Goal: Information Seeking & Learning: Learn about a topic

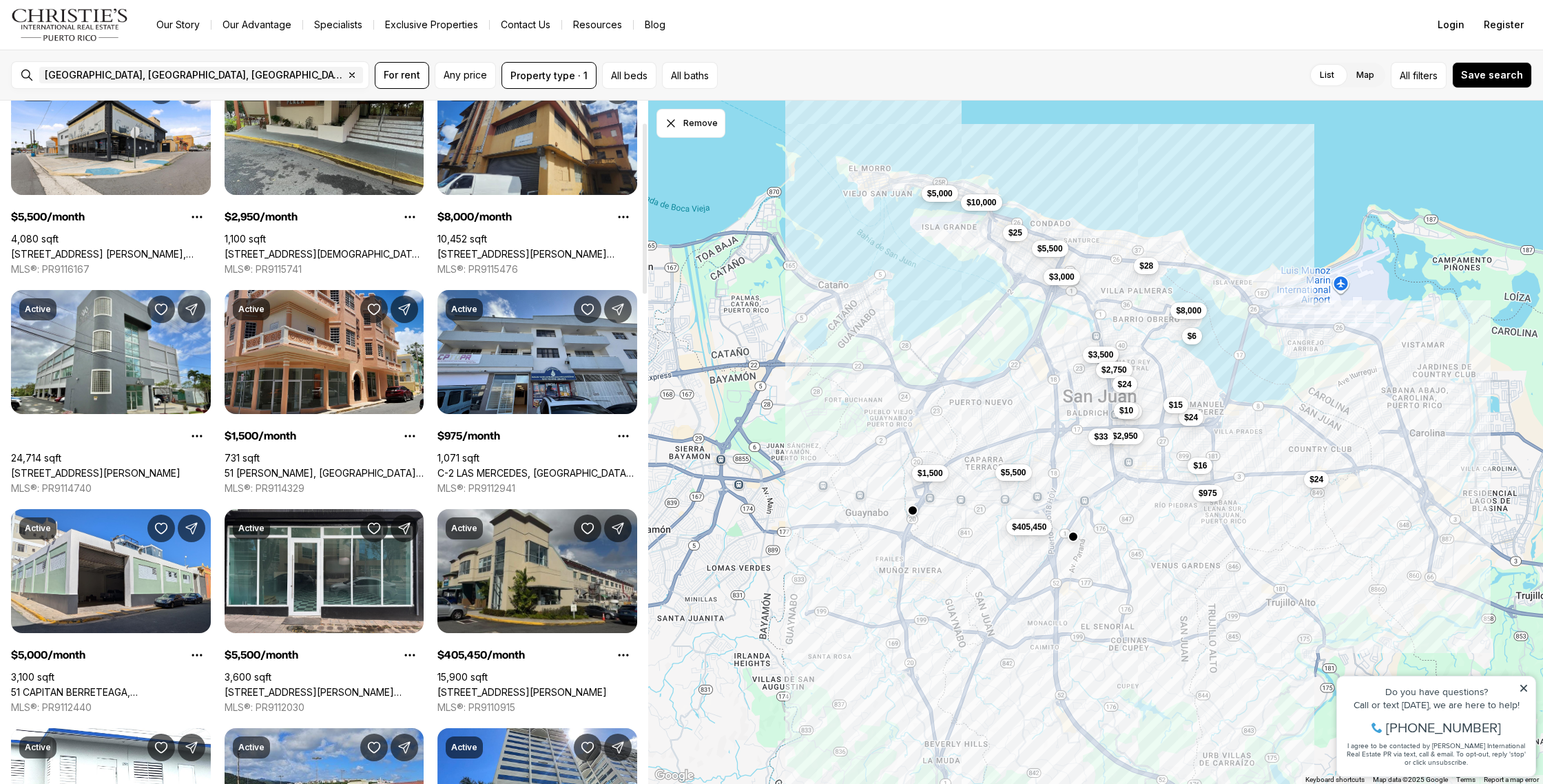
scroll to position [87, 0]
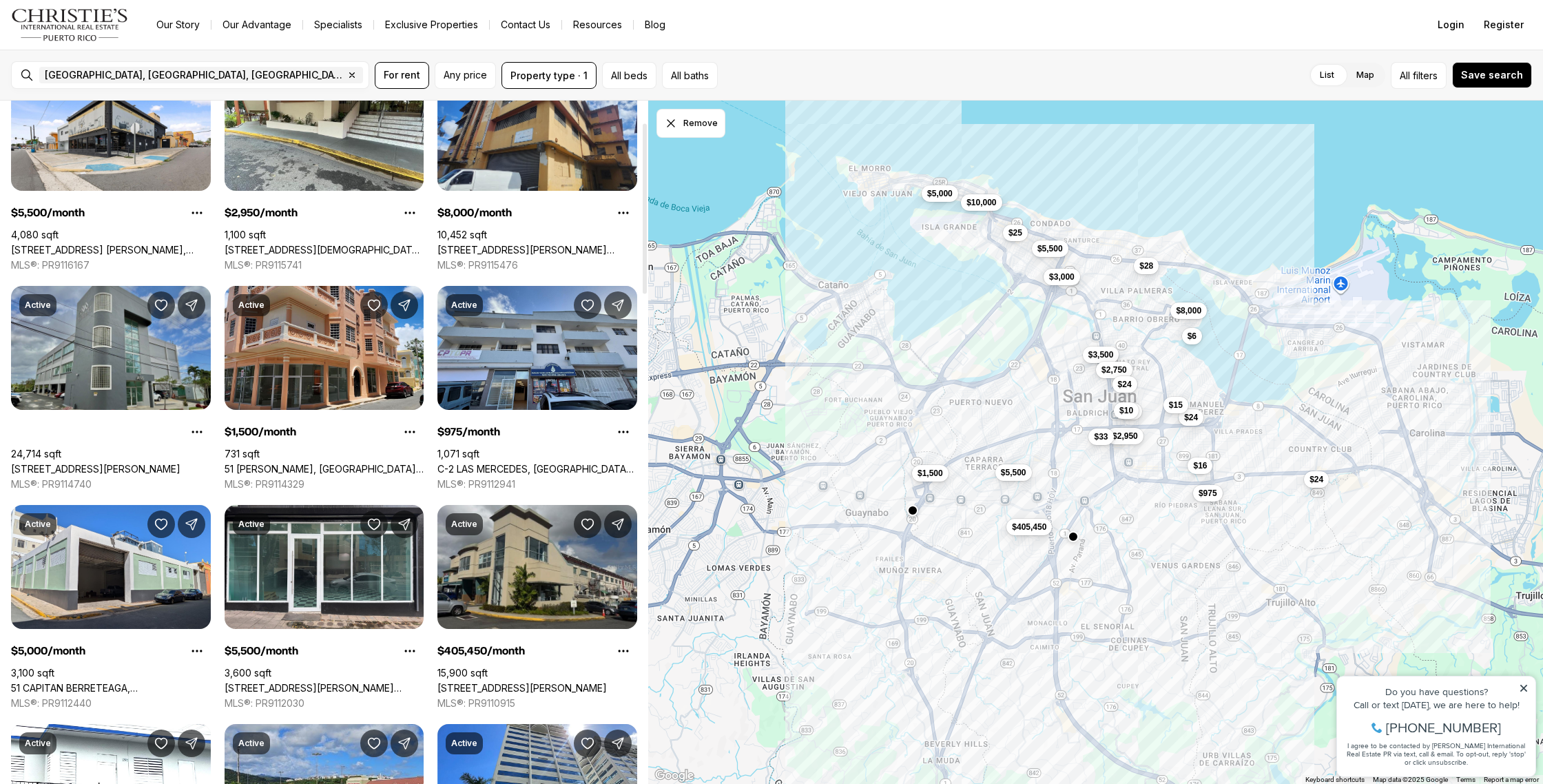
click at [147, 462] on link "[STREET_ADDRESS][PERSON_NAME]" at bounding box center [96, 468] width 169 height 12
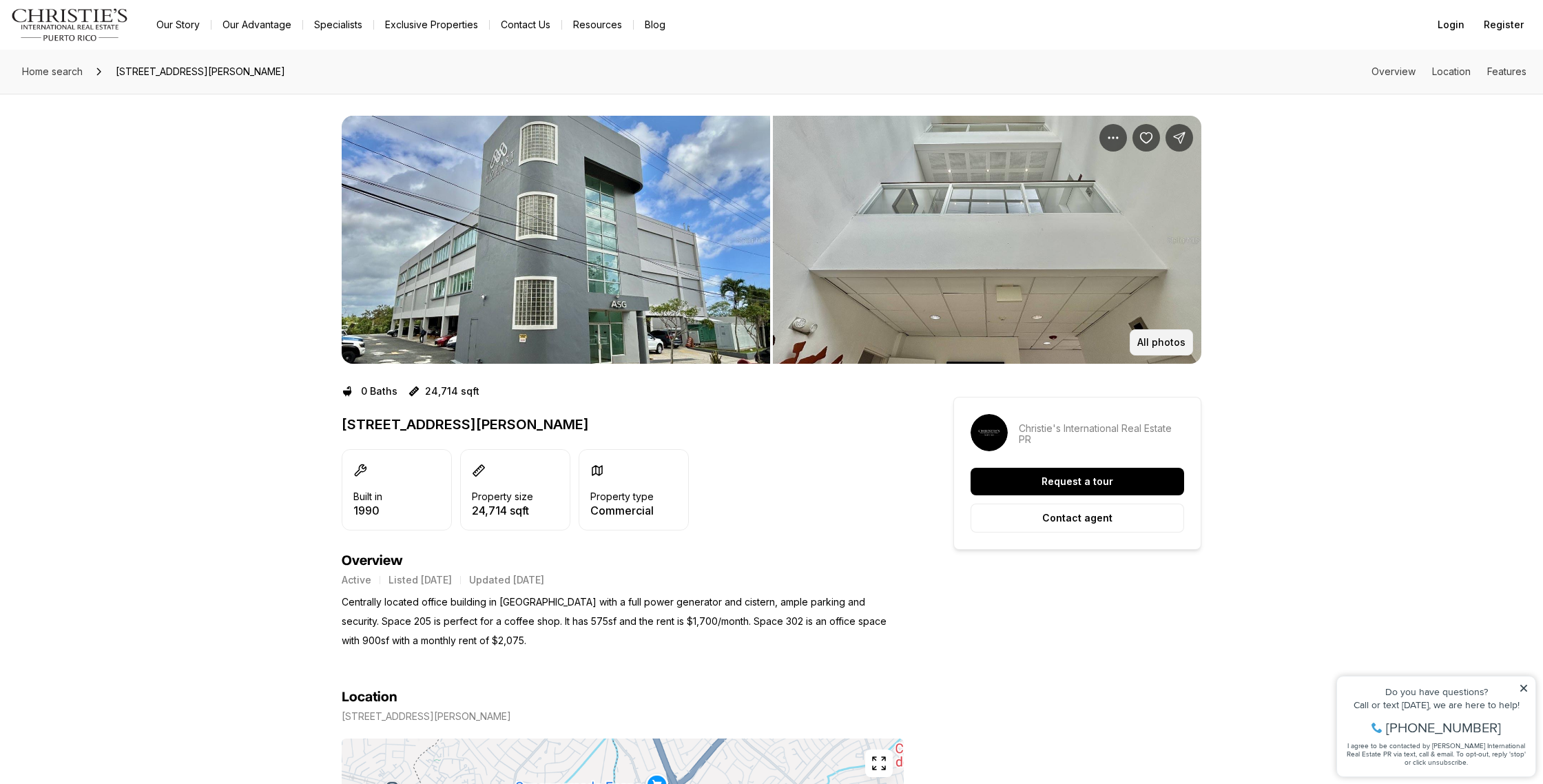
click at [1163, 336] on p "All photos" at bounding box center [1161, 342] width 48 height 11
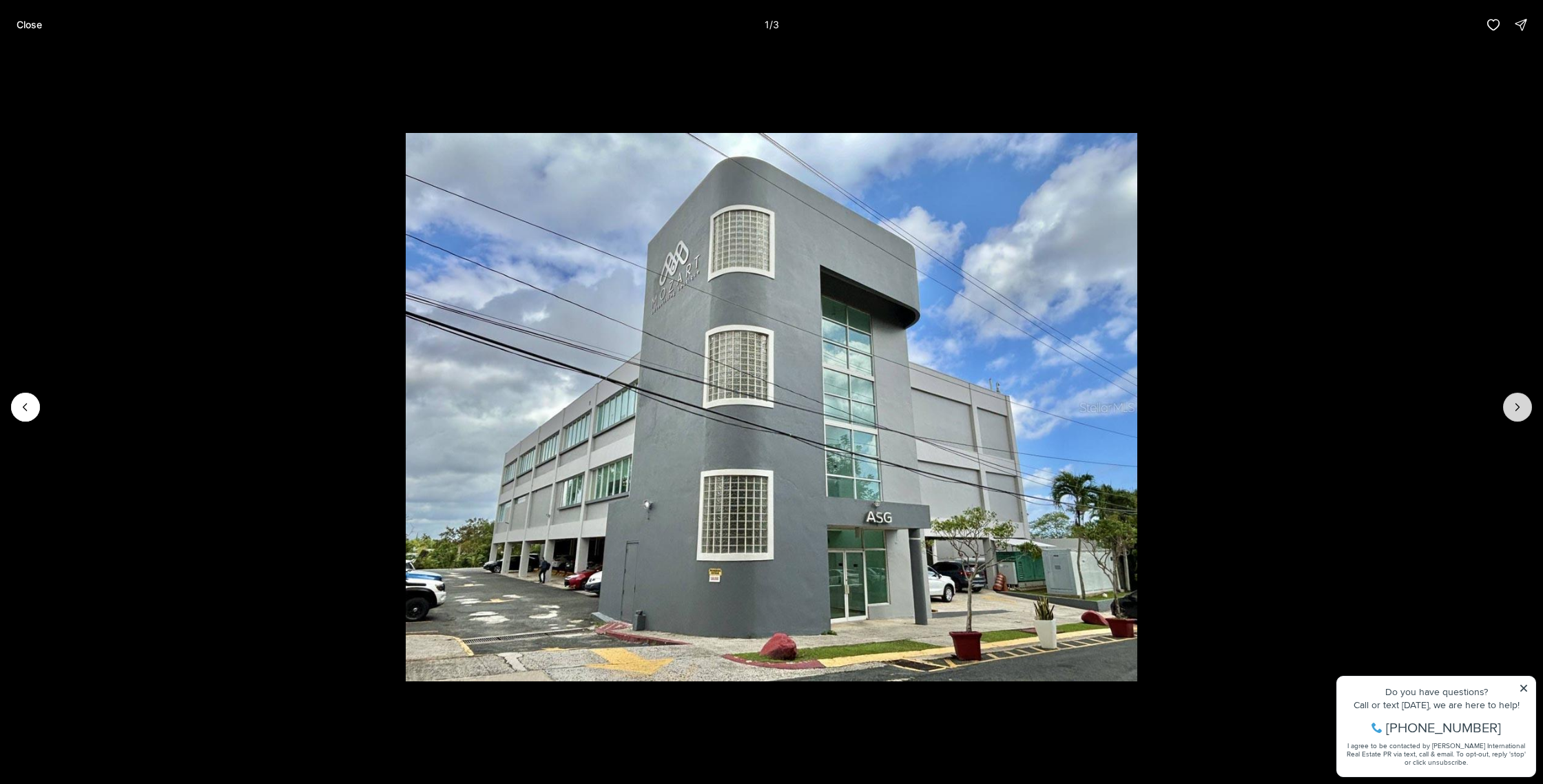
click at [1515, 415] on button "Next slide" at bounding box center [1517, 406] width 29 height 28
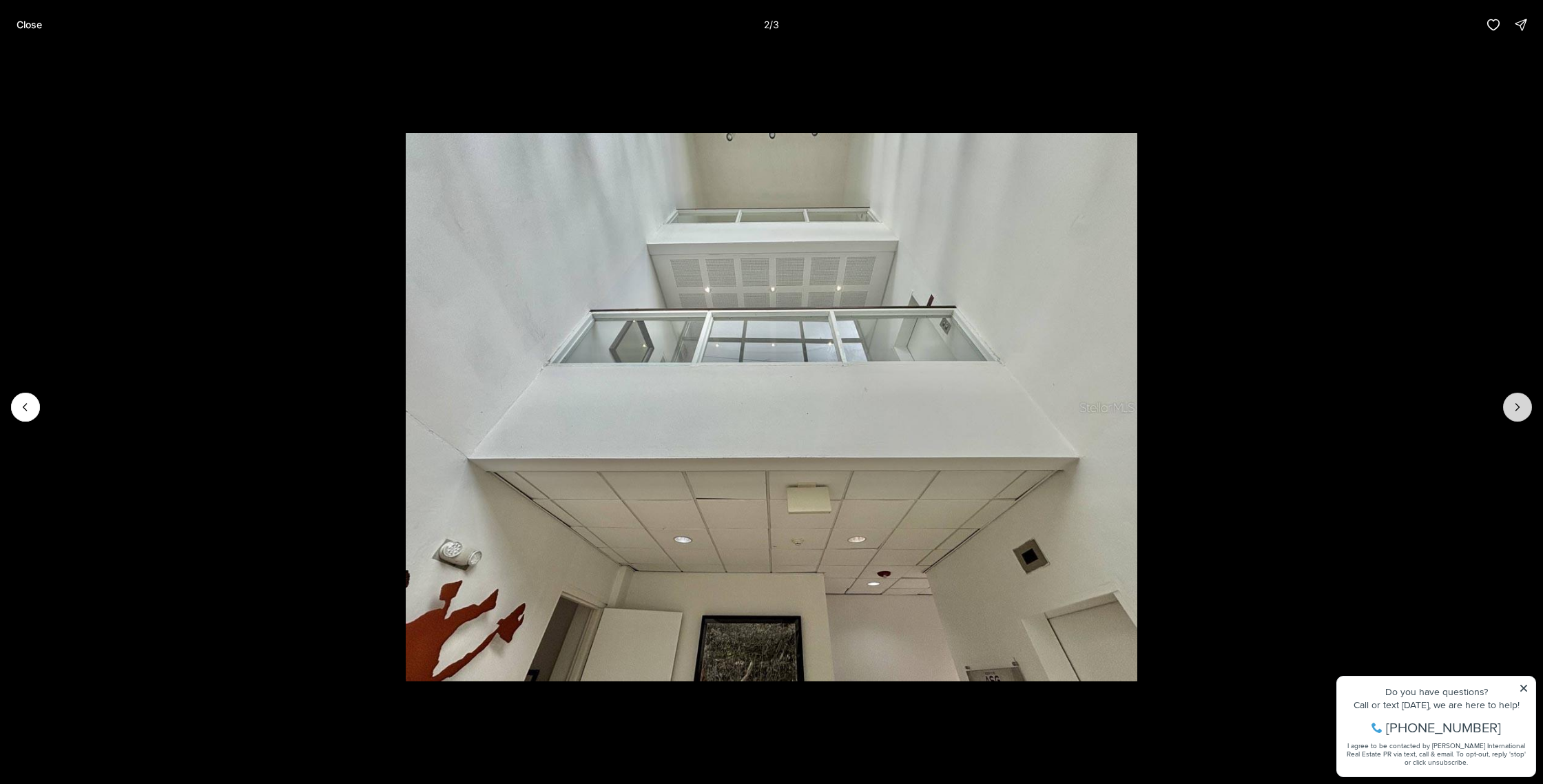
click at [1515, 415] on button "Next slide" at bounding box center [1517, 406] width 29 height 28
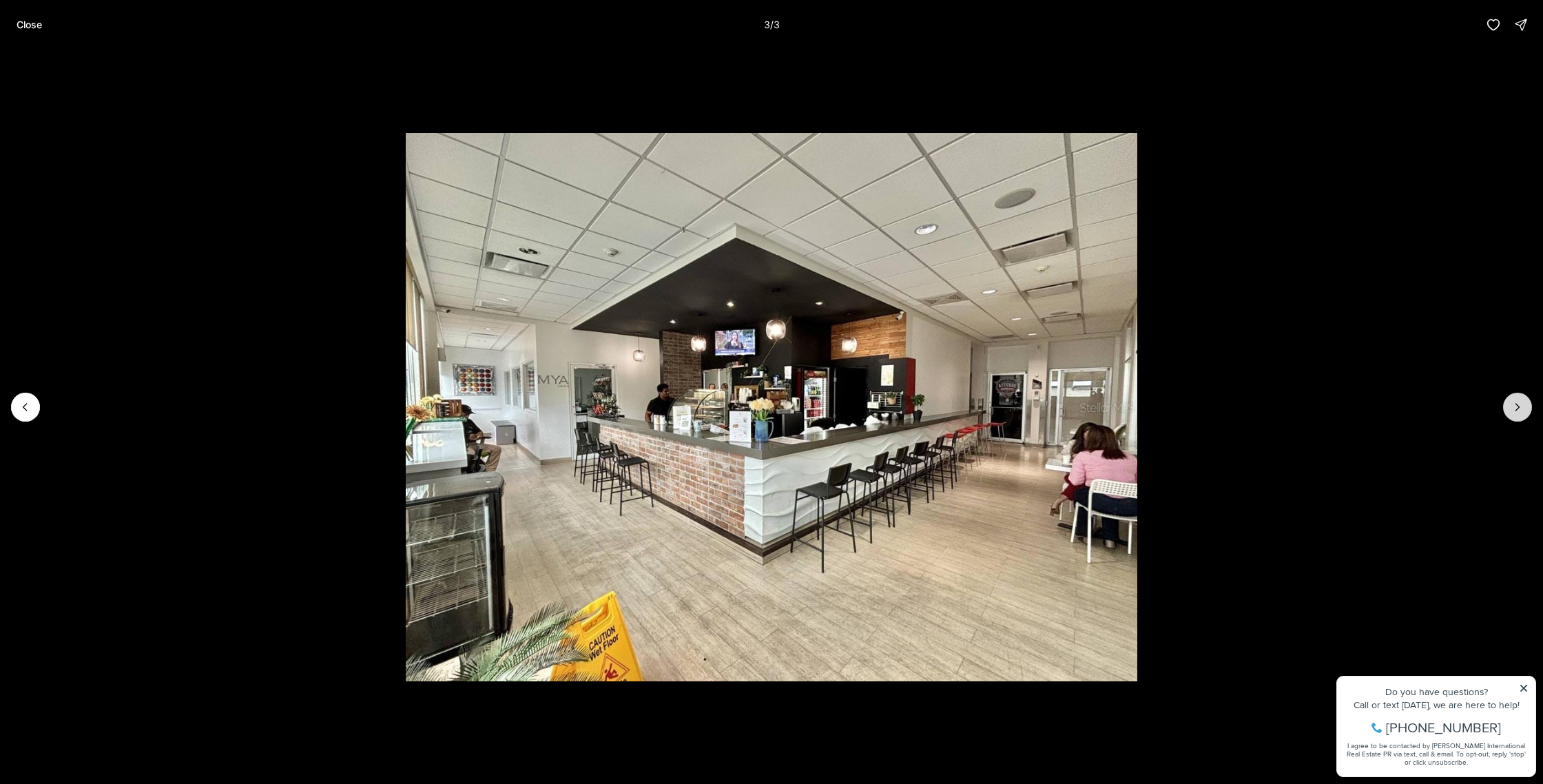
click at [1515, 415] on div at bounding box center [1517, 406] width 29 height 28
click at [34, 26] on p "Close" at bounding box center [29, 25] width 26 height 11
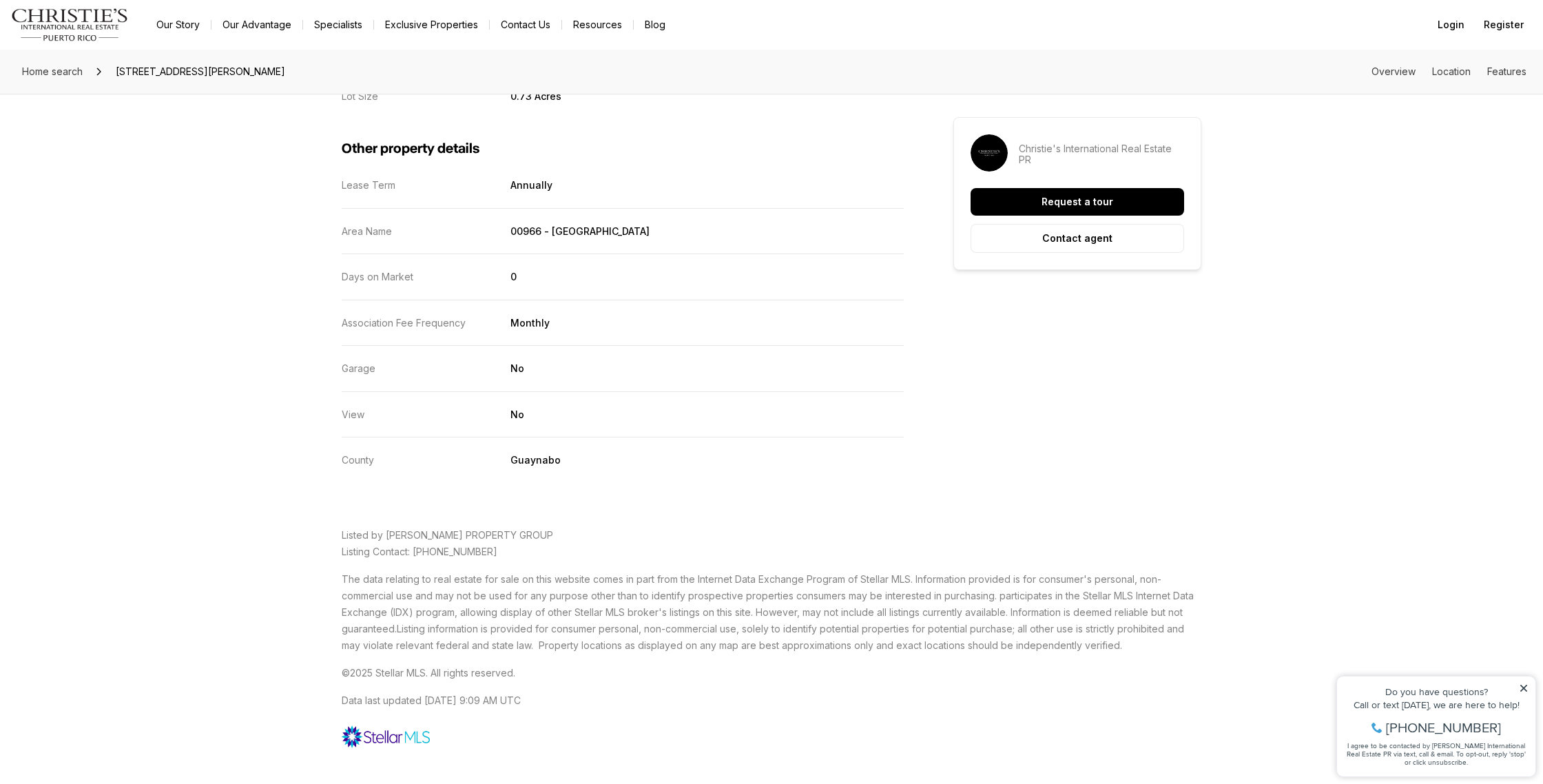
scroll to position [1413, 0]
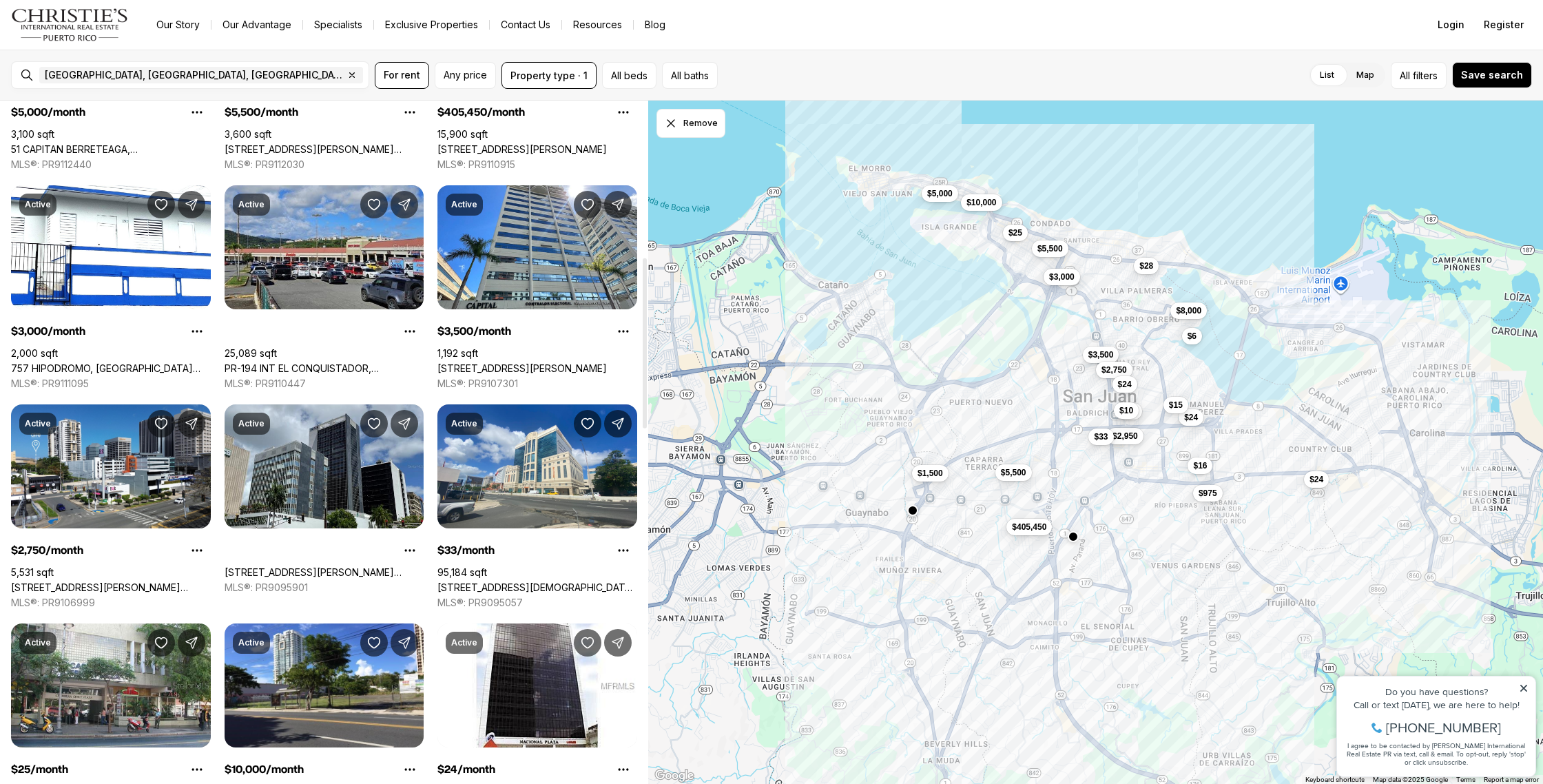
scroll to position [627, 0]
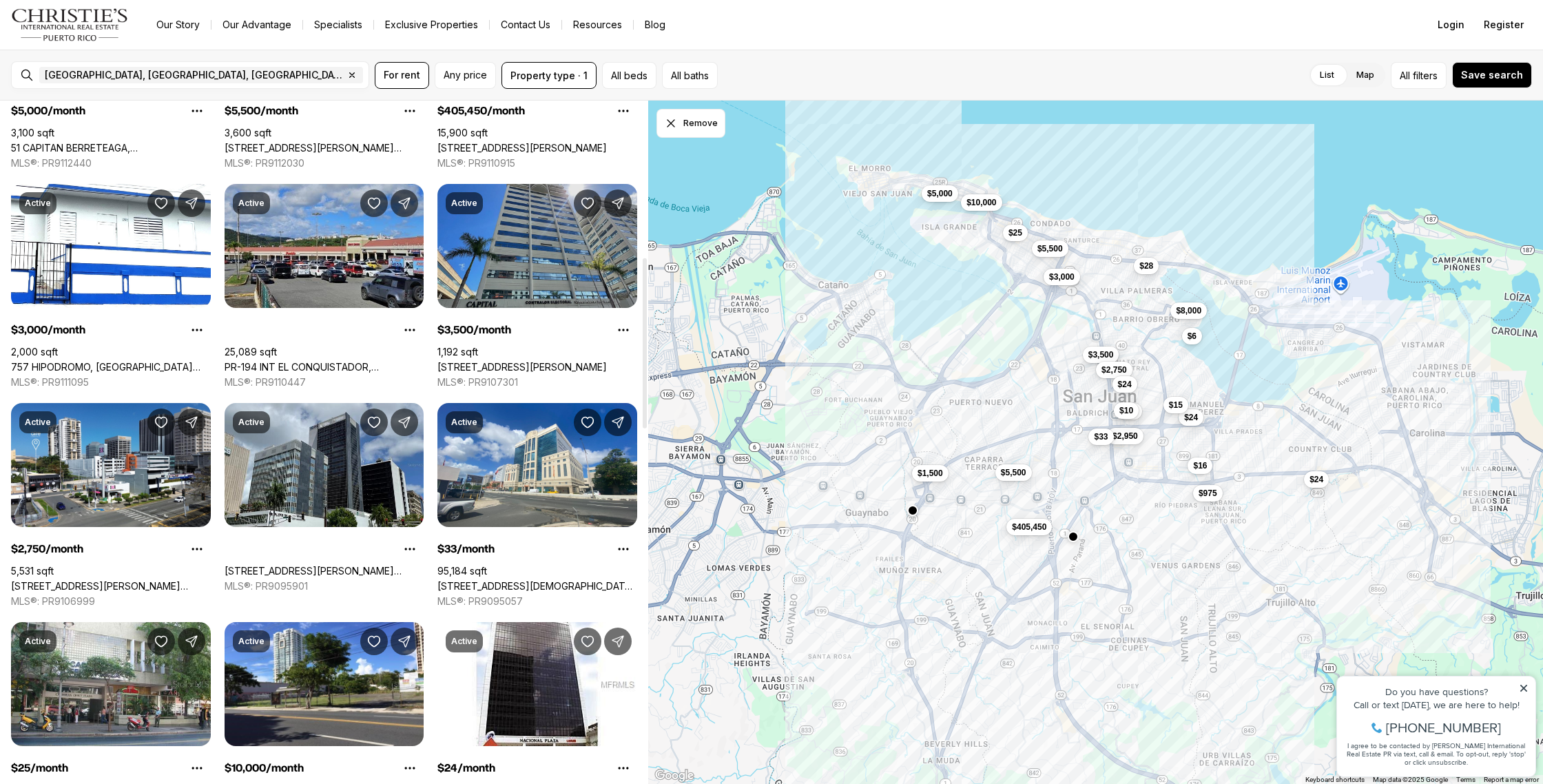
click at [516, 361] on link "239 ARTERIAL HOSTOS AVE, SAN JUAN PR, 00918" at bounding box center [522, 367] width 169 height 12
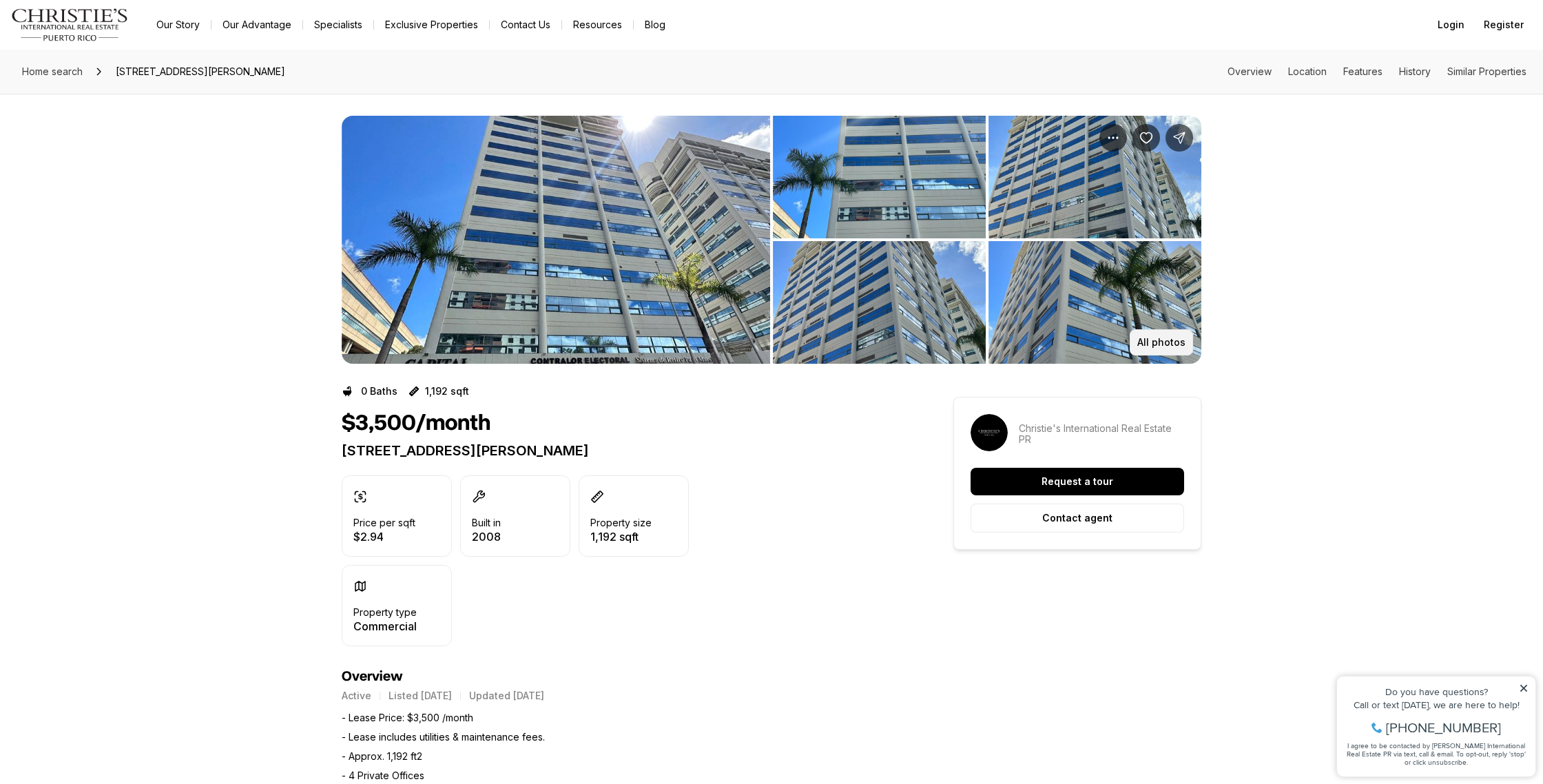
click at [1152, 341] on p "All photos" at bounding box center [1161, 342] width 48 height 11
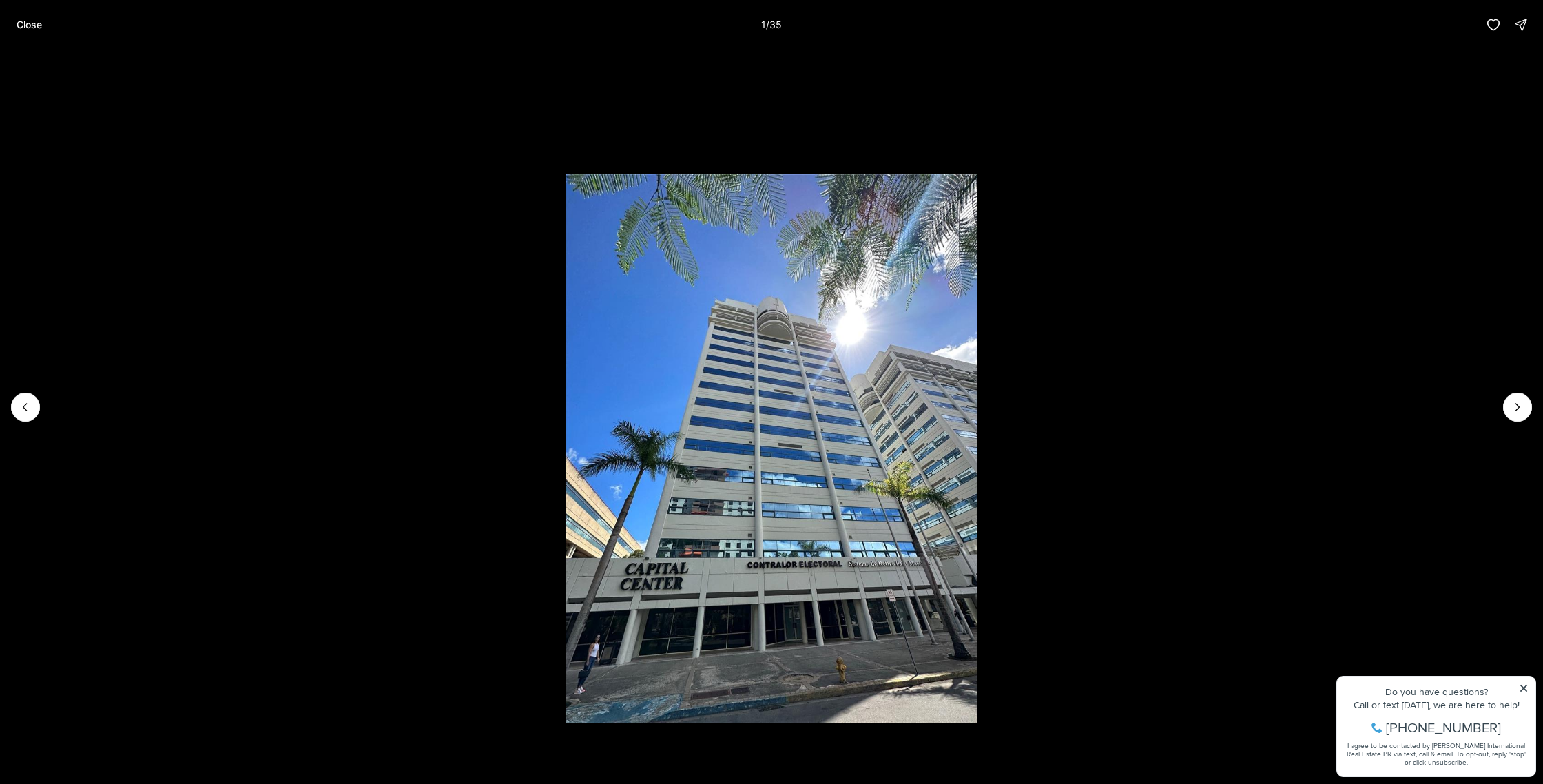
click at [1524, 422] on li "1 of 35" at bounding box center [772, 407] width 1543 height 715
click at [1514, 407] on icon "Next slide" at bounding box center [1517, 406] width 14 height 14
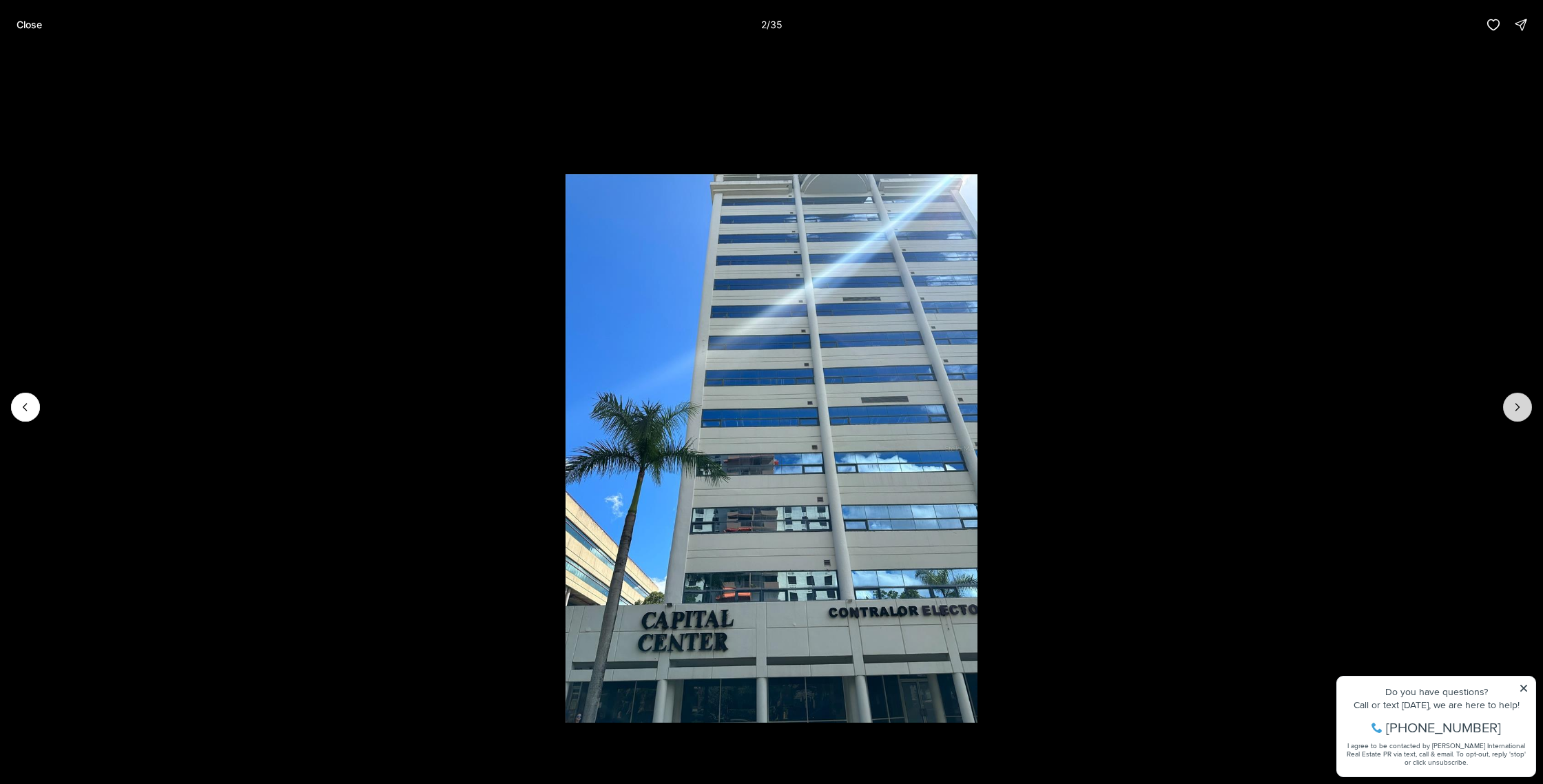
click at [1514, 407] on icon "Next slide" at bounding box center [1517, 406] width 14 height 14
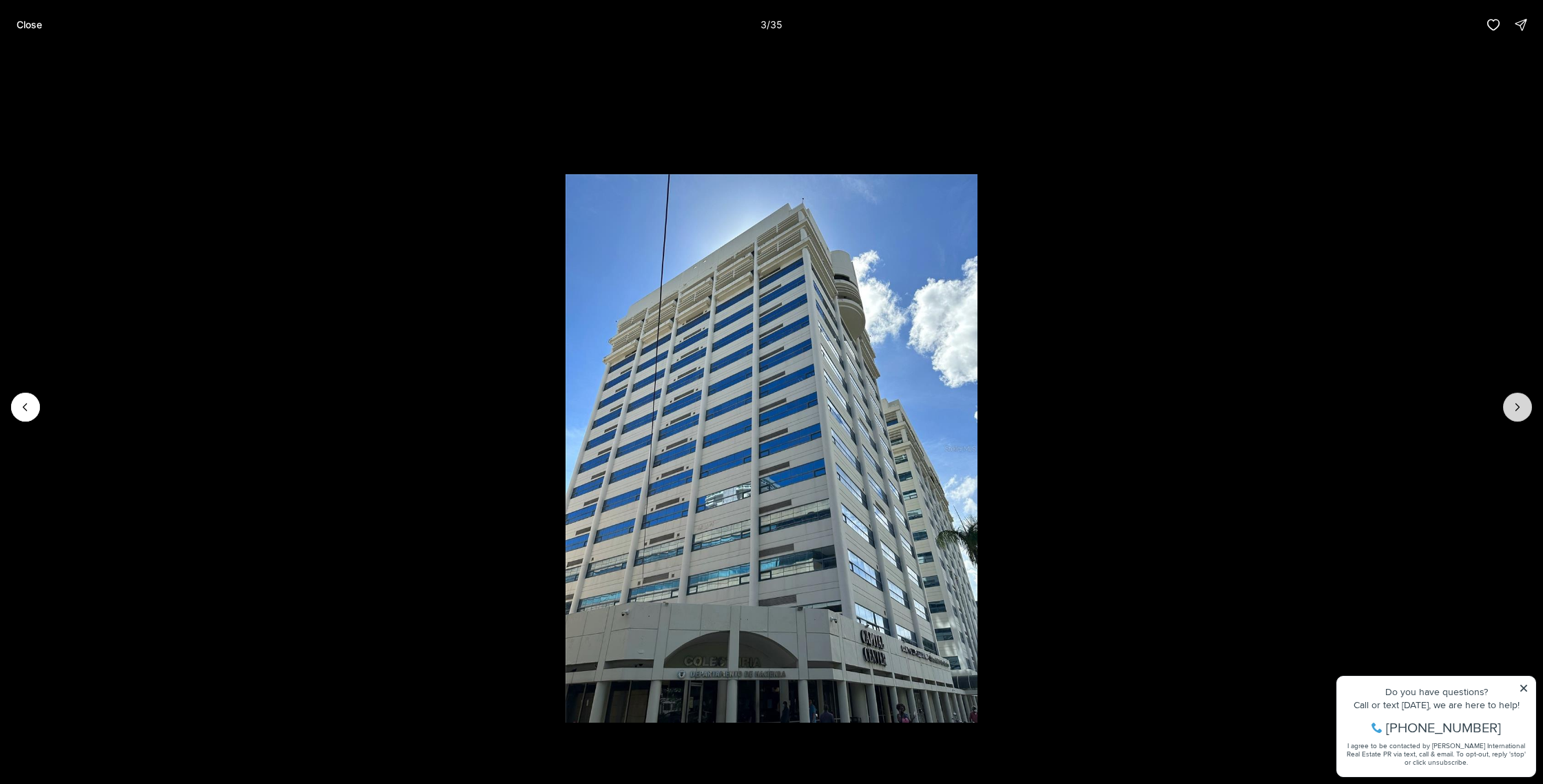
click at [1514, 407] on icon "Next slide" at bounding box center [1517, 406] width 14 height 14
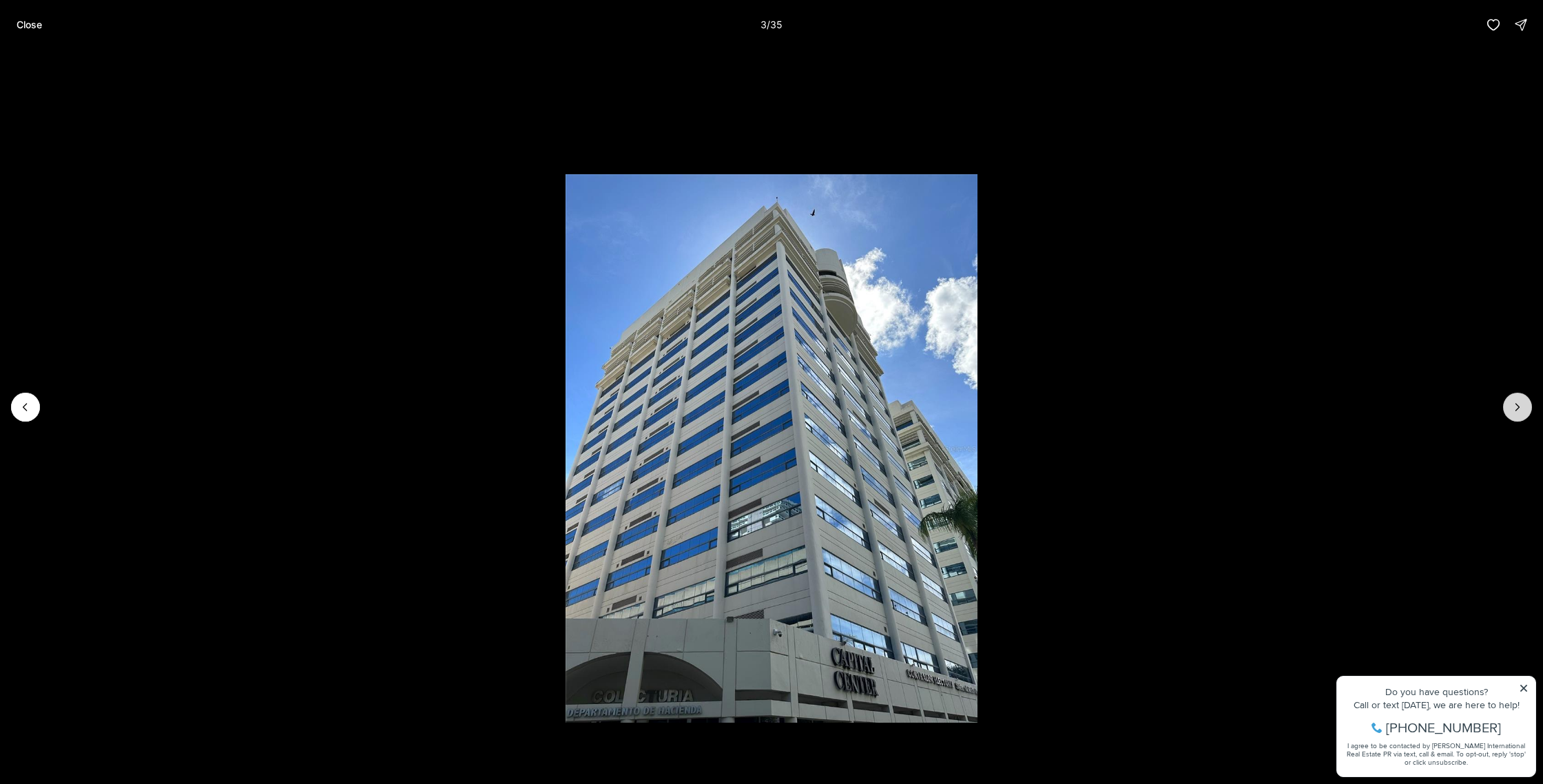
click at [1514, 407] on icon "Next slide" at bounding box center [1517, 406] width 14 height 14
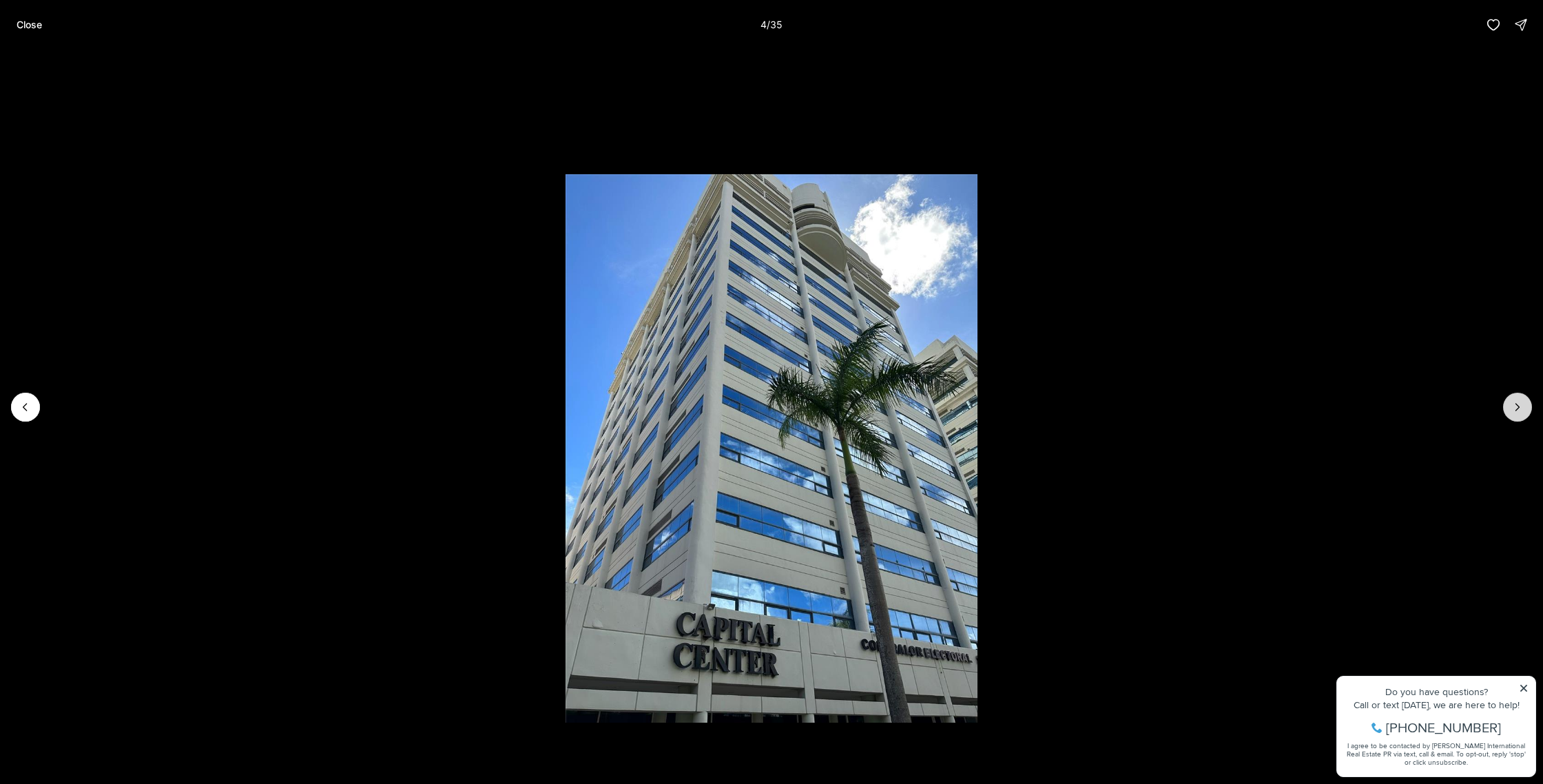
click at [1514, 407] on icon "Next slide" at bounding box center [1517, 406] width 14 height 14
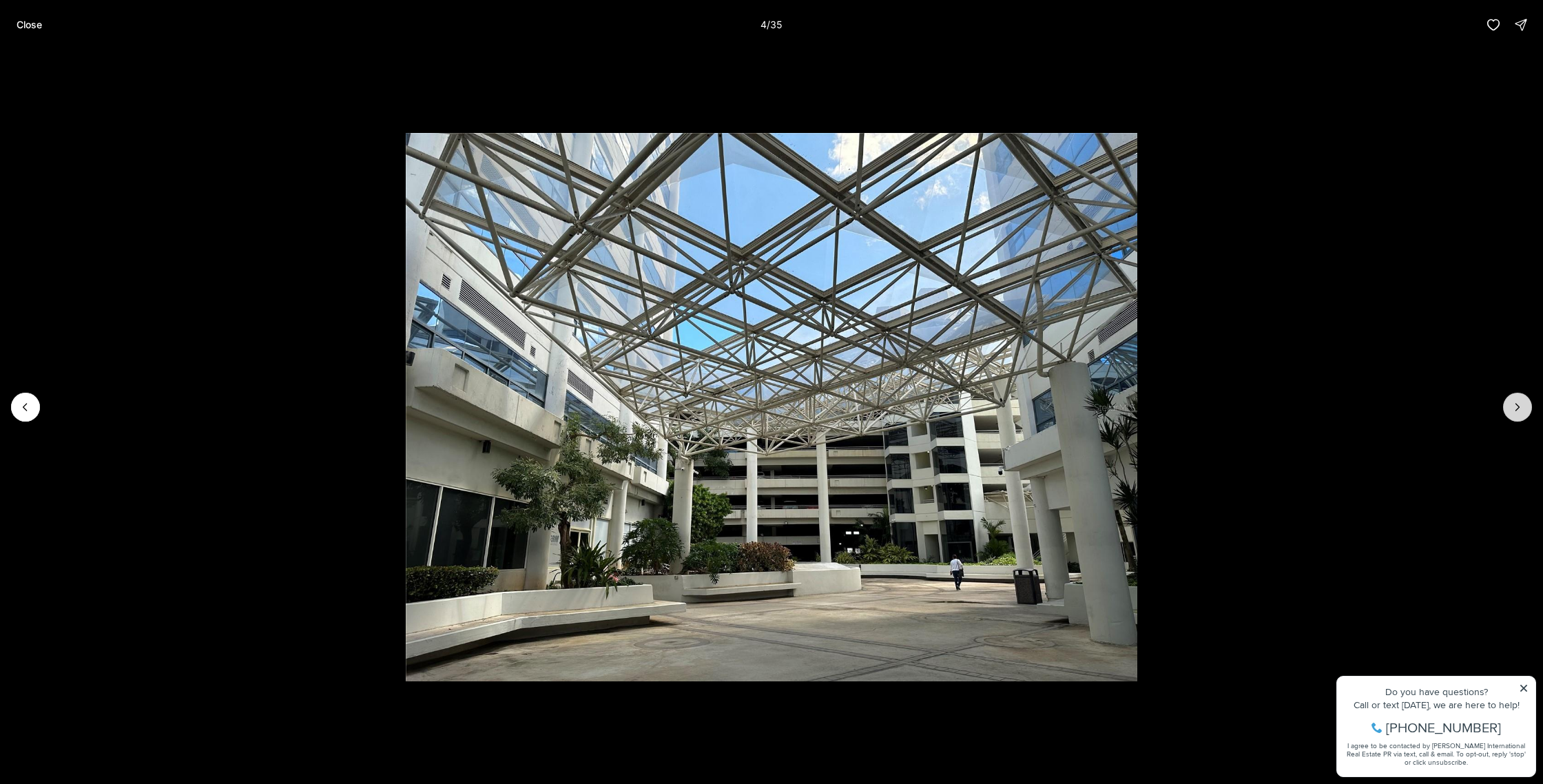
click at [1514, 407] on icon "Next slide" at bounding box center [1517, 406] width 14 height 14
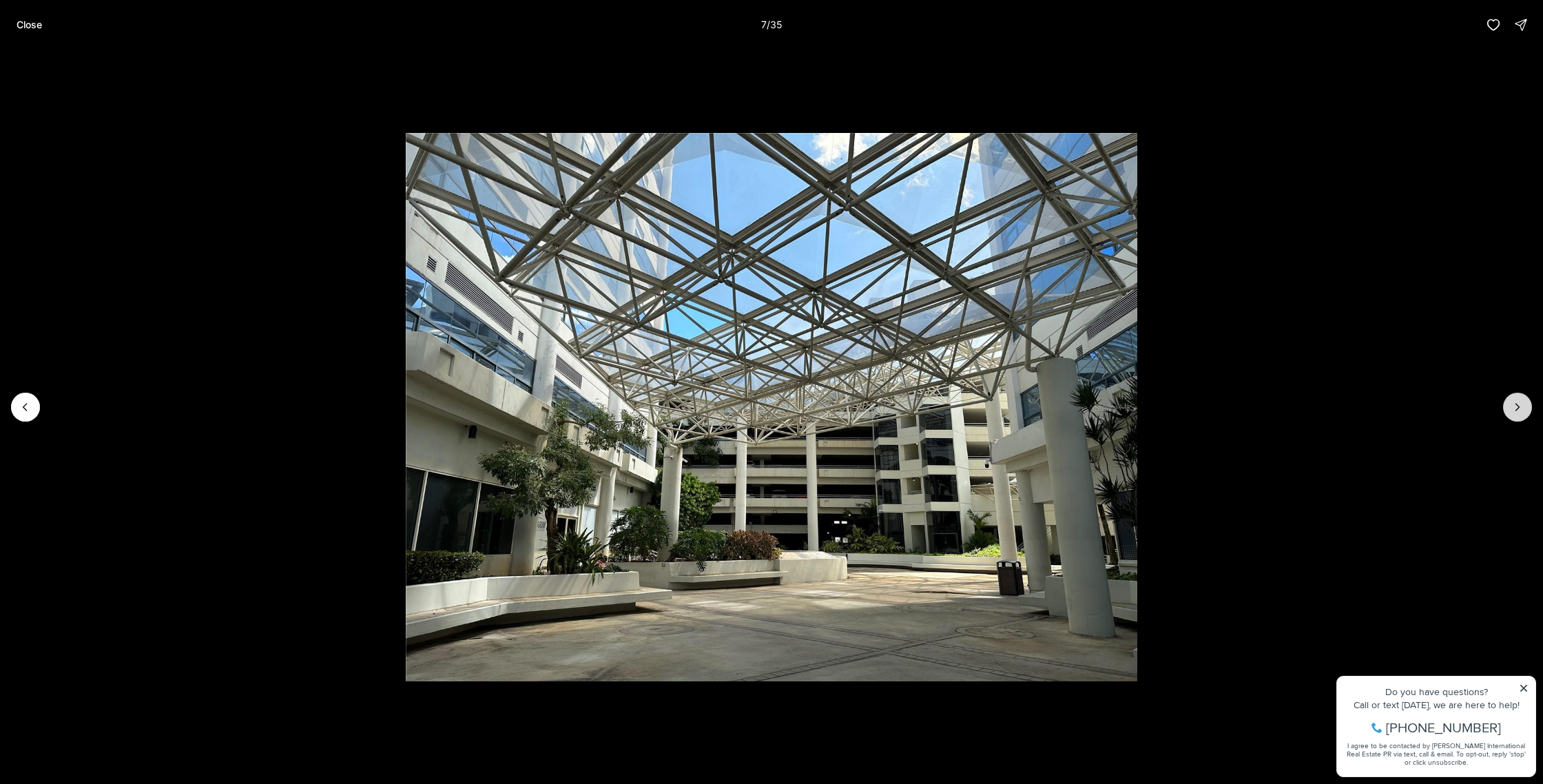
click at [1514, 407] on icon "Next slide" at bounding box center [1517, 406] width 14 height 14
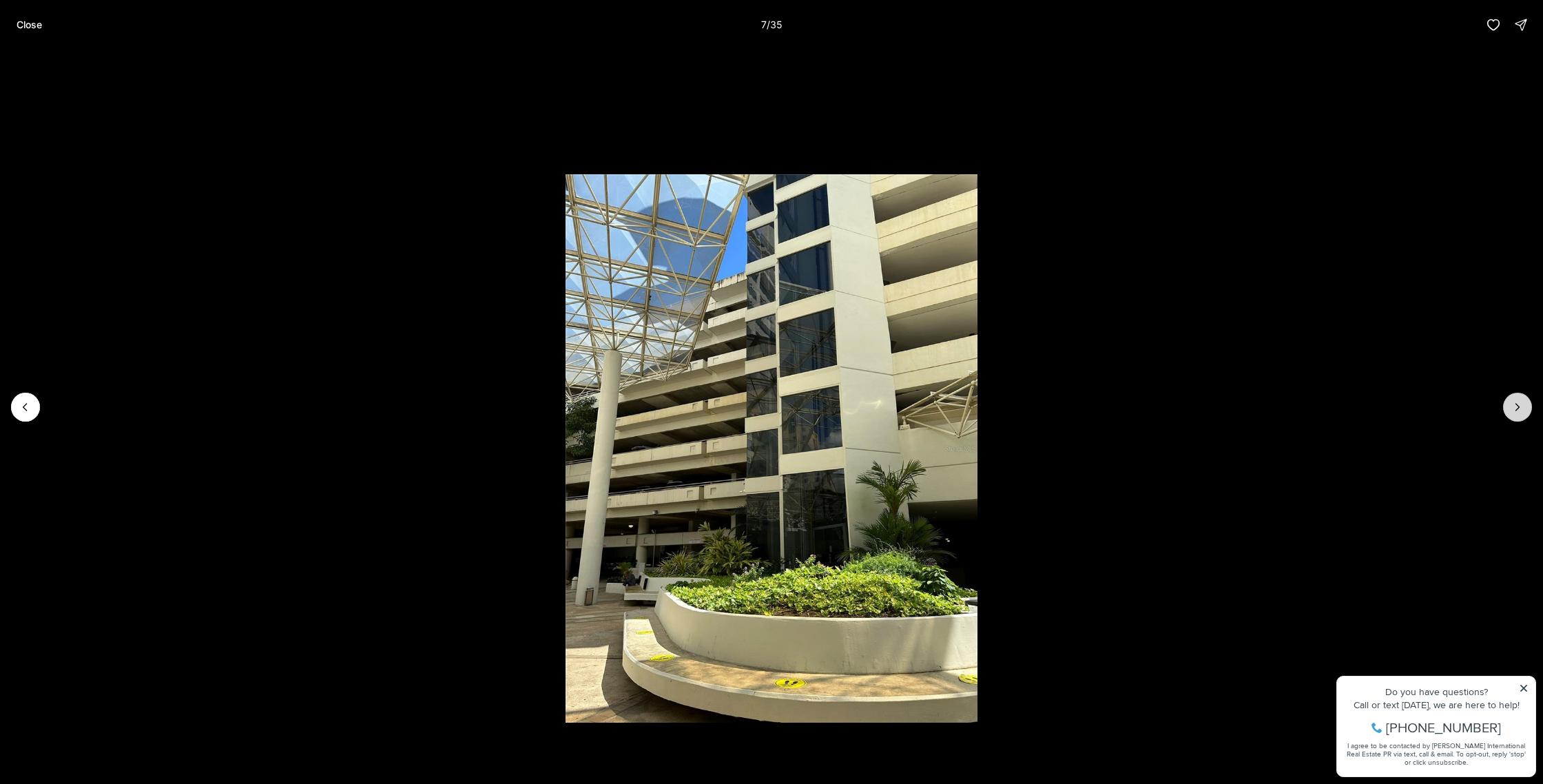
click at [1514, 407] on icon "Next slide" at bounding box center [1517, 406] width 14 height 14
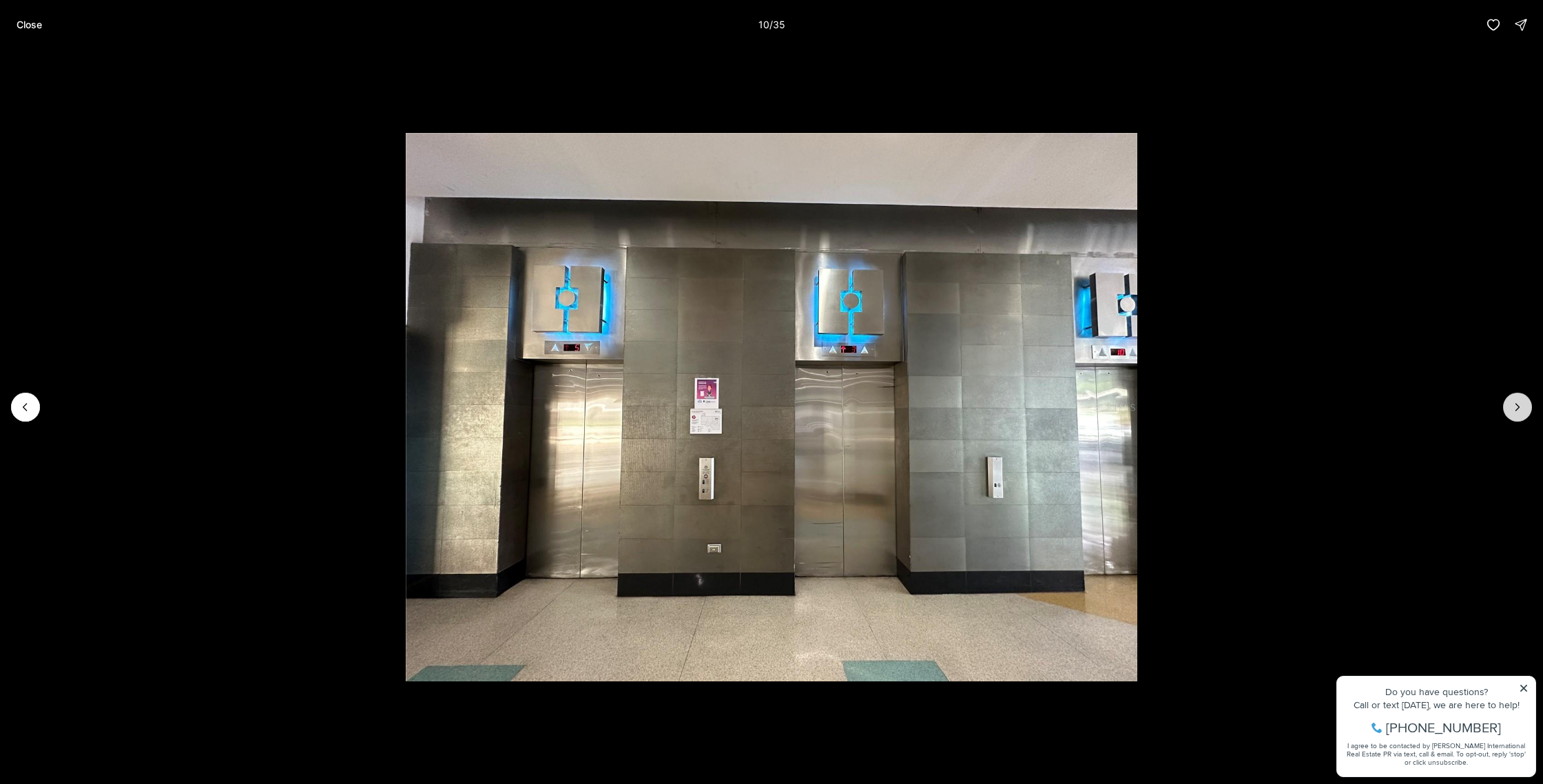
click at [1514, 407] on icon "Next slide" at bounding box center [1517, 406] width 14 height 14
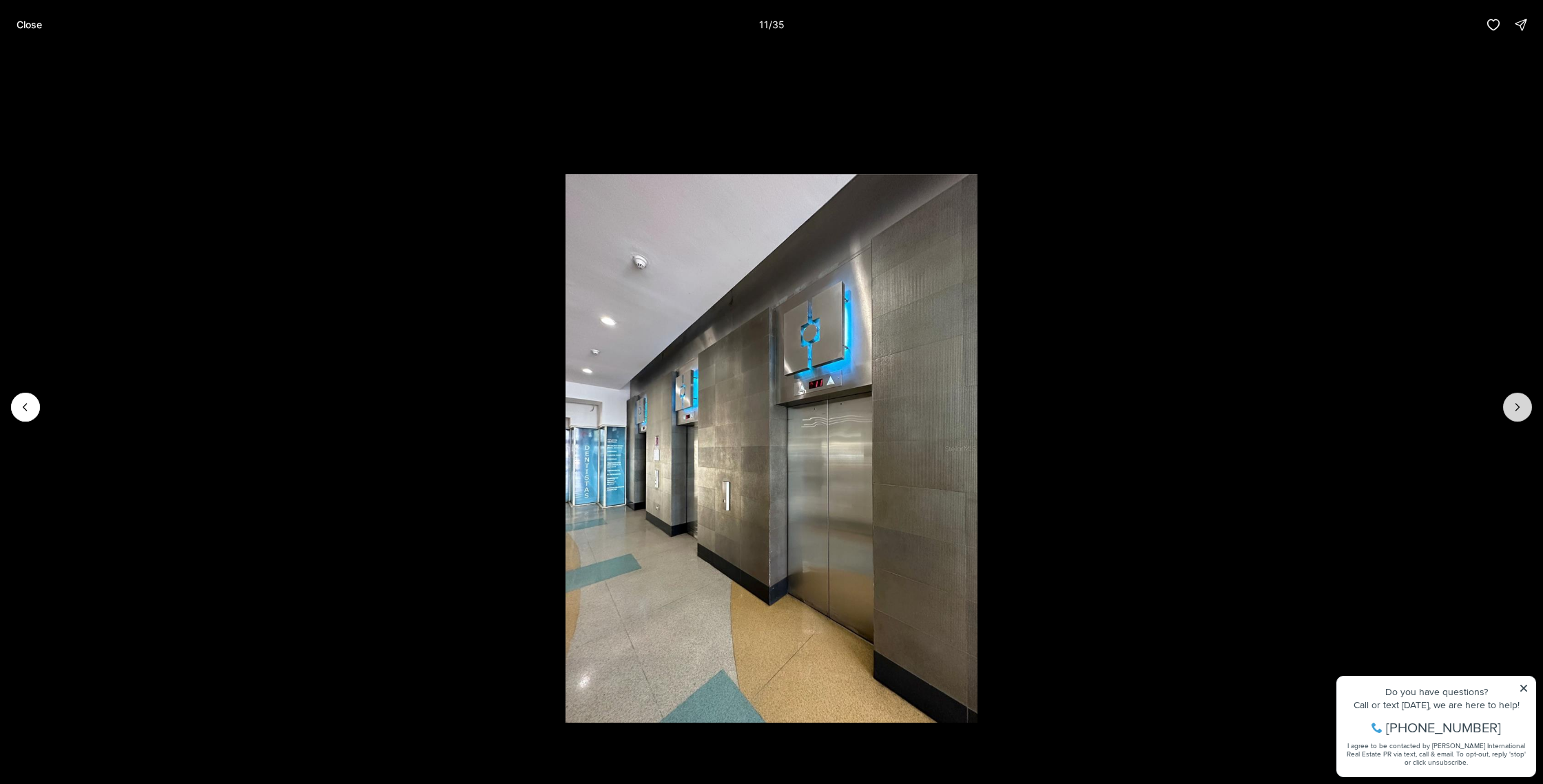
click at [1514, 407] on icon "Next slide" at bounding box center [1517, 406] width 14 height 14
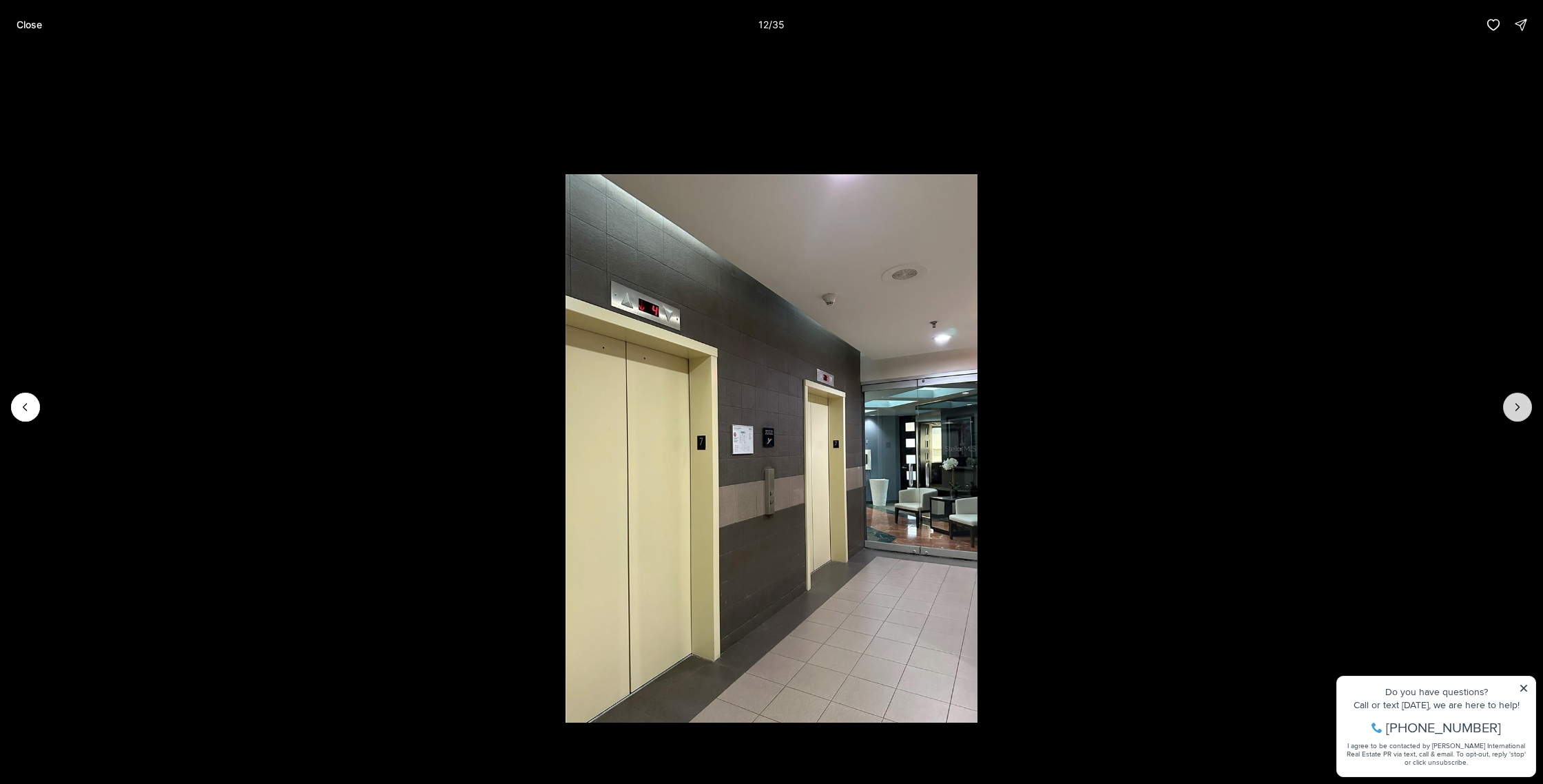
click at [1514, 407] on icon "Next slide" at bounding box center [1517, 406] width 14 height 14
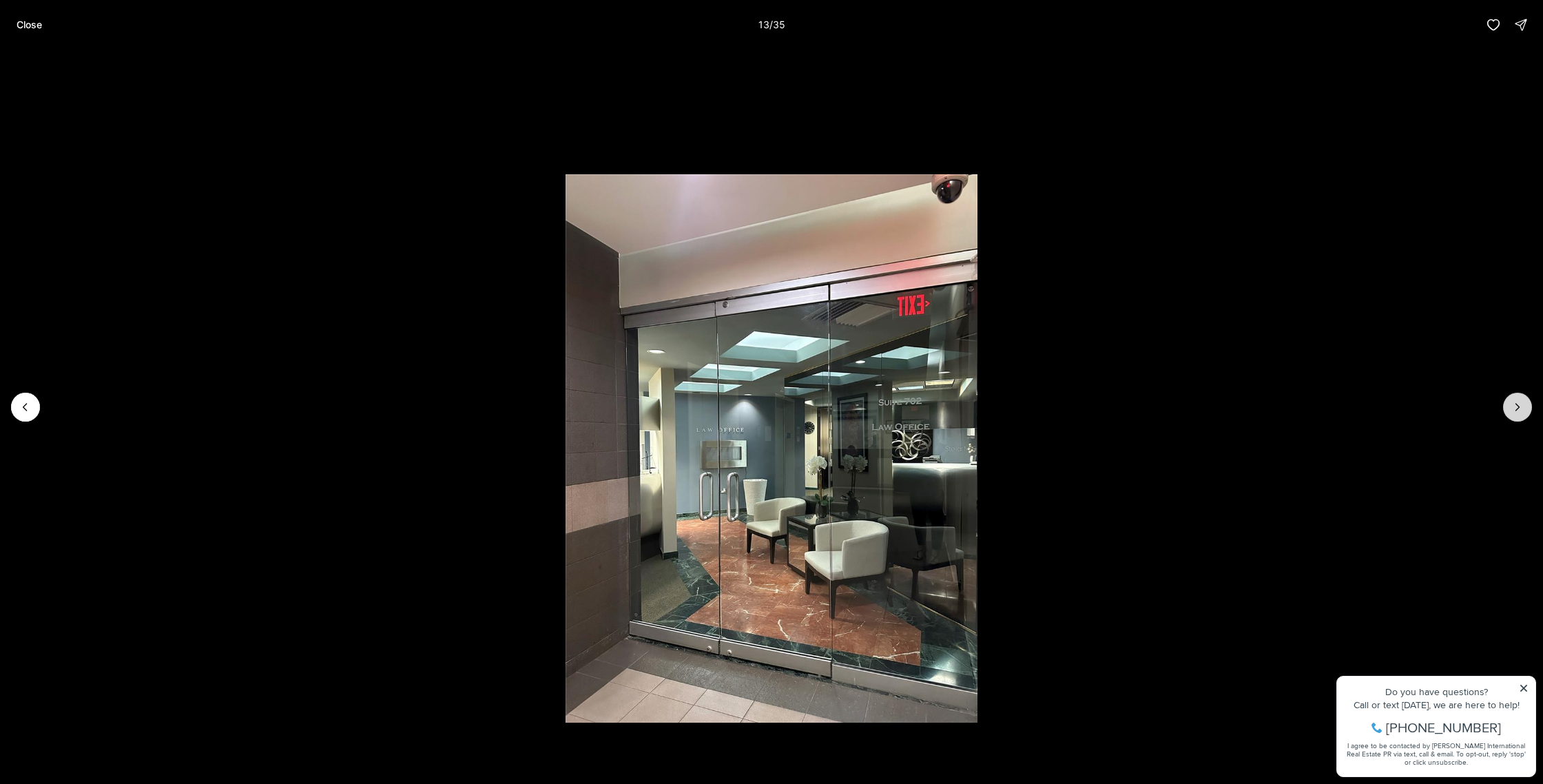
click at [1514, 407] on icon "Next slide" at bounding box center [1517, 406] width 14 height 14
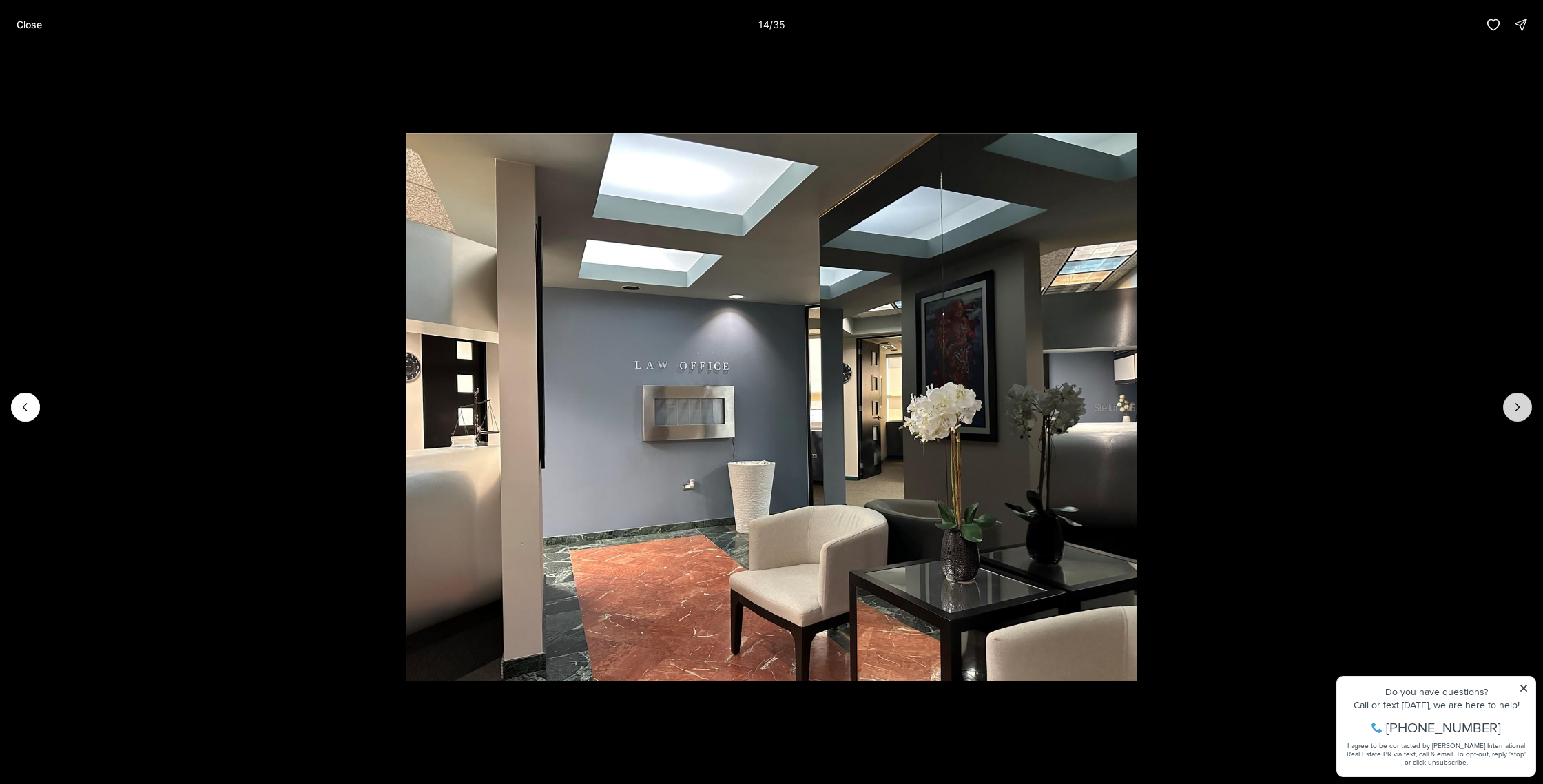
click at [1514, 407] on icon "Next slide" at bounding box center [1517, 406] width 14 height 14
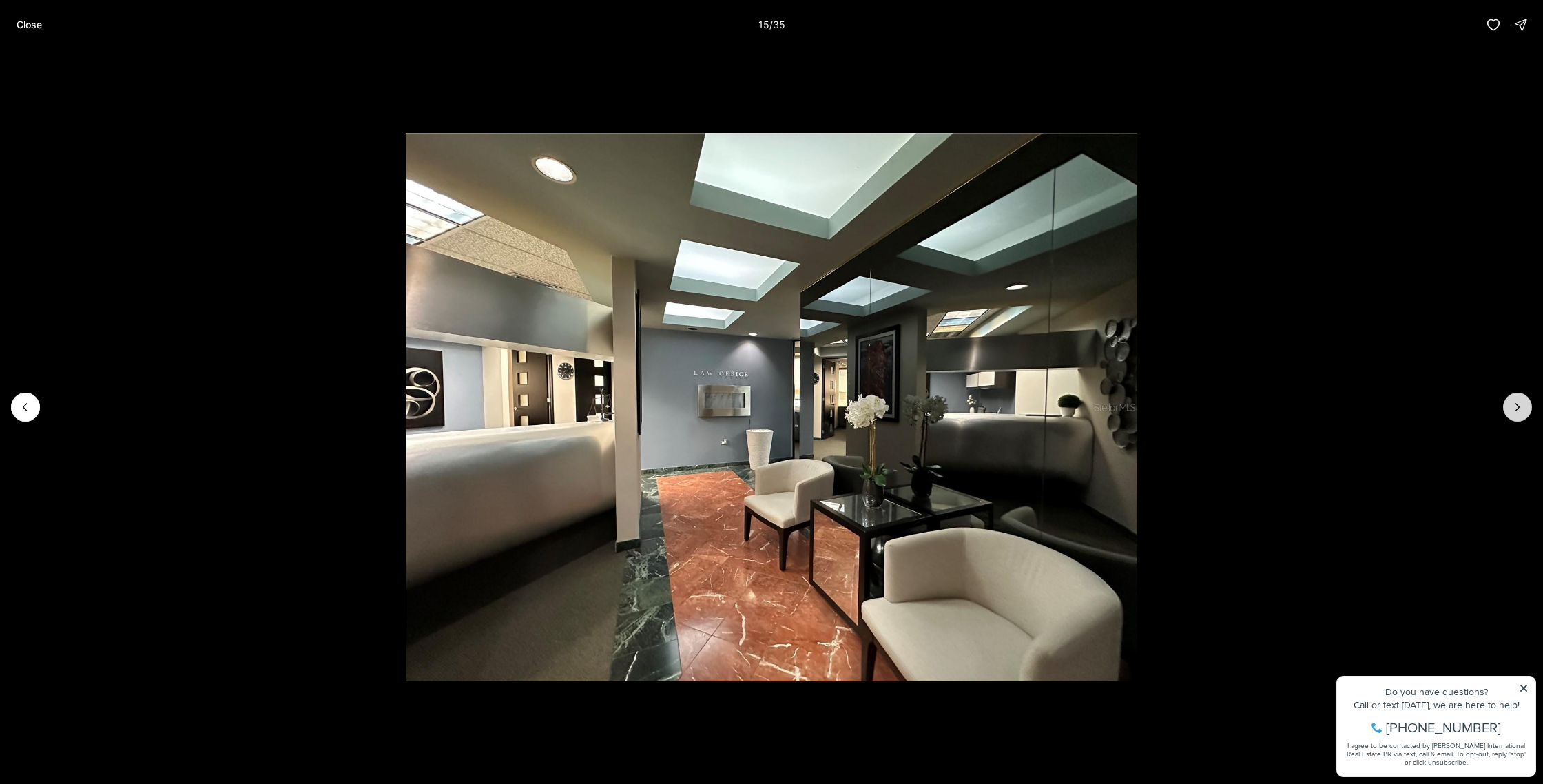
click at [1514, 407] on icon "Next slide" at bounding box center [1517, 406] width 14 height 14
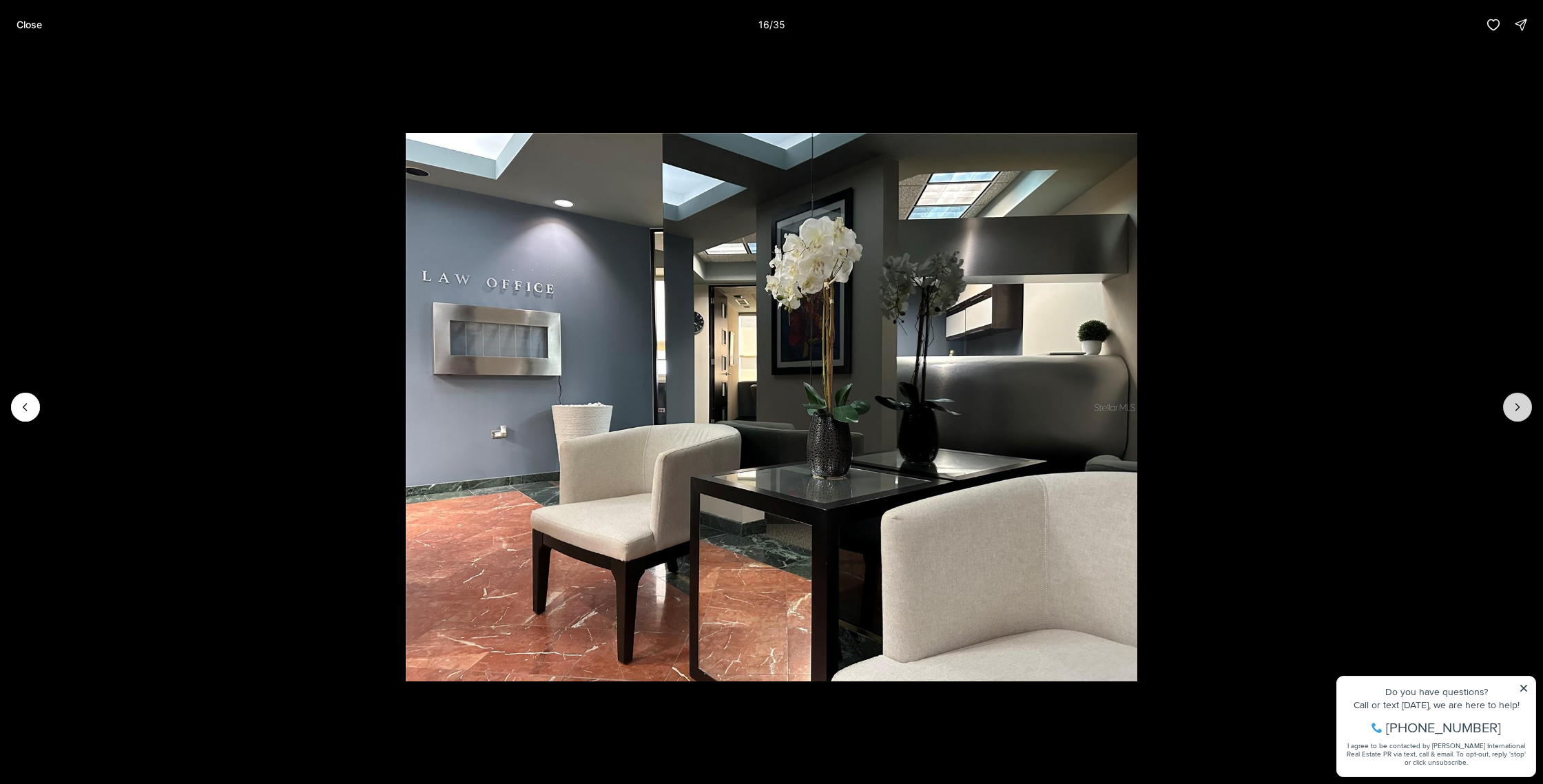
click at [1514, 407] on icon "Next slide" at bounding box center [1517, 406] width 14 height 14
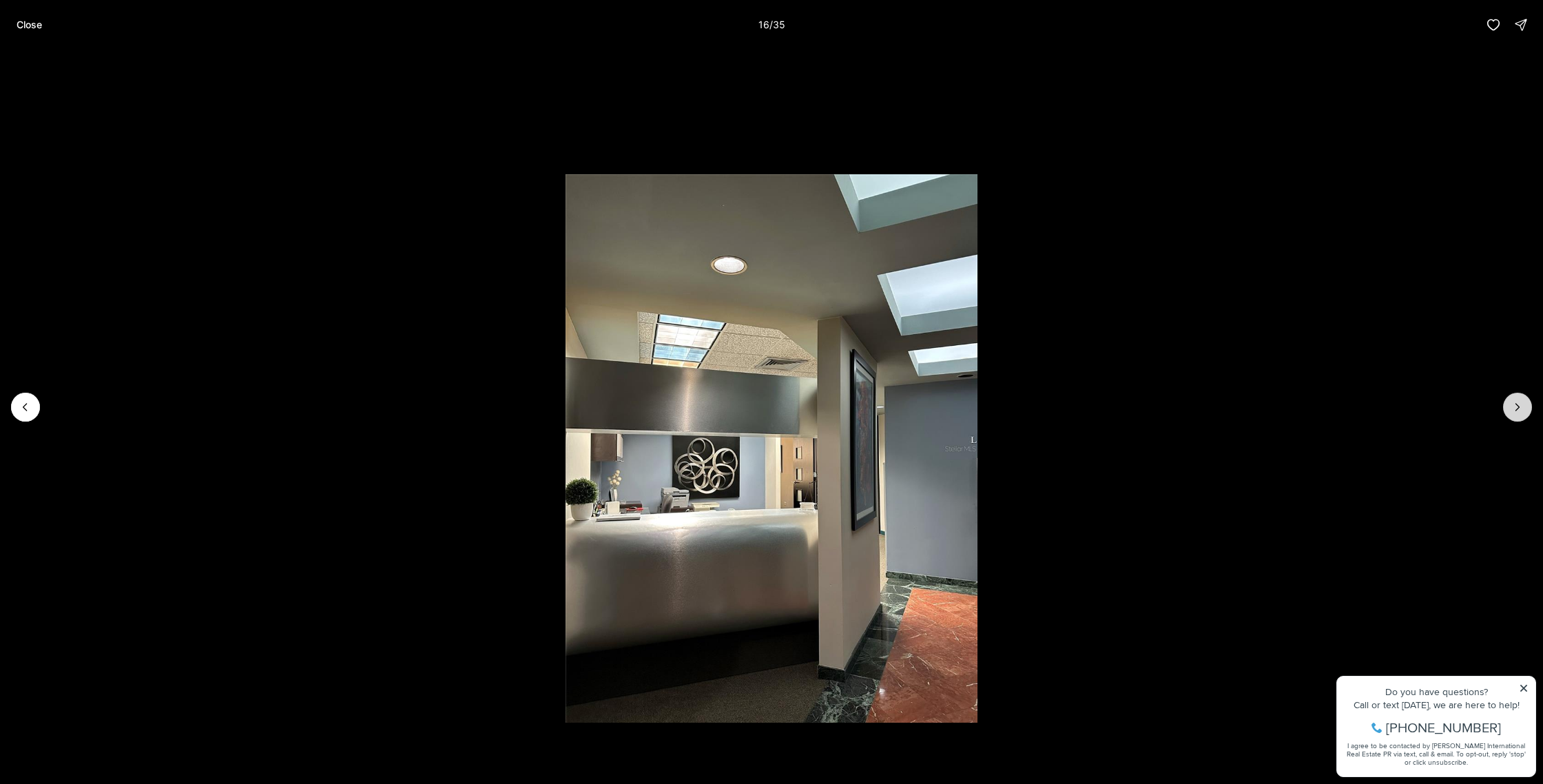
click at [1514, 407] on icon "Next slide" at bounding box center [1517, 406] width 14 height 14
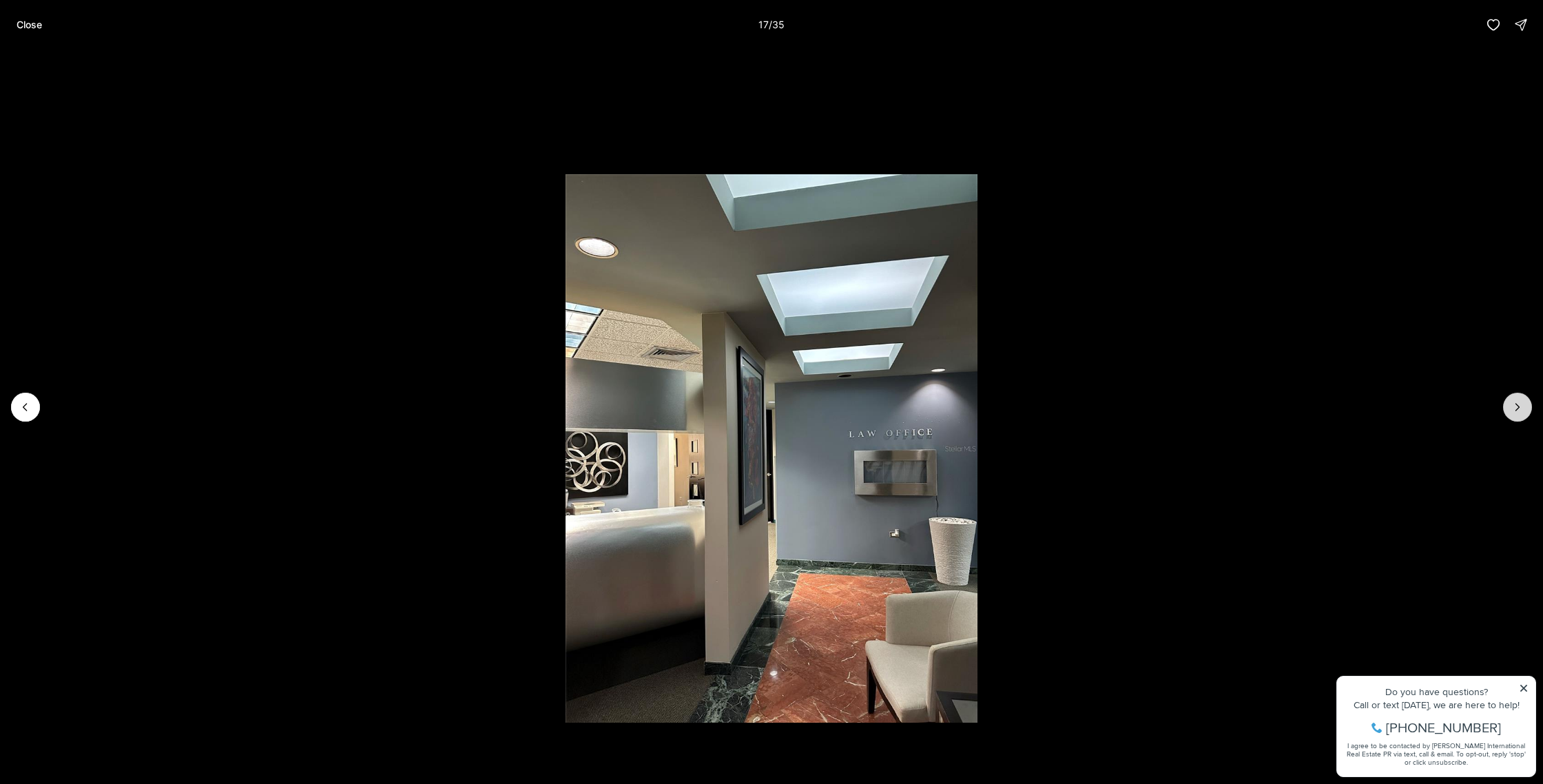
click at [1514, 407] on icon "Next slide" at bounding box center [1517, 406] width 14 height 14
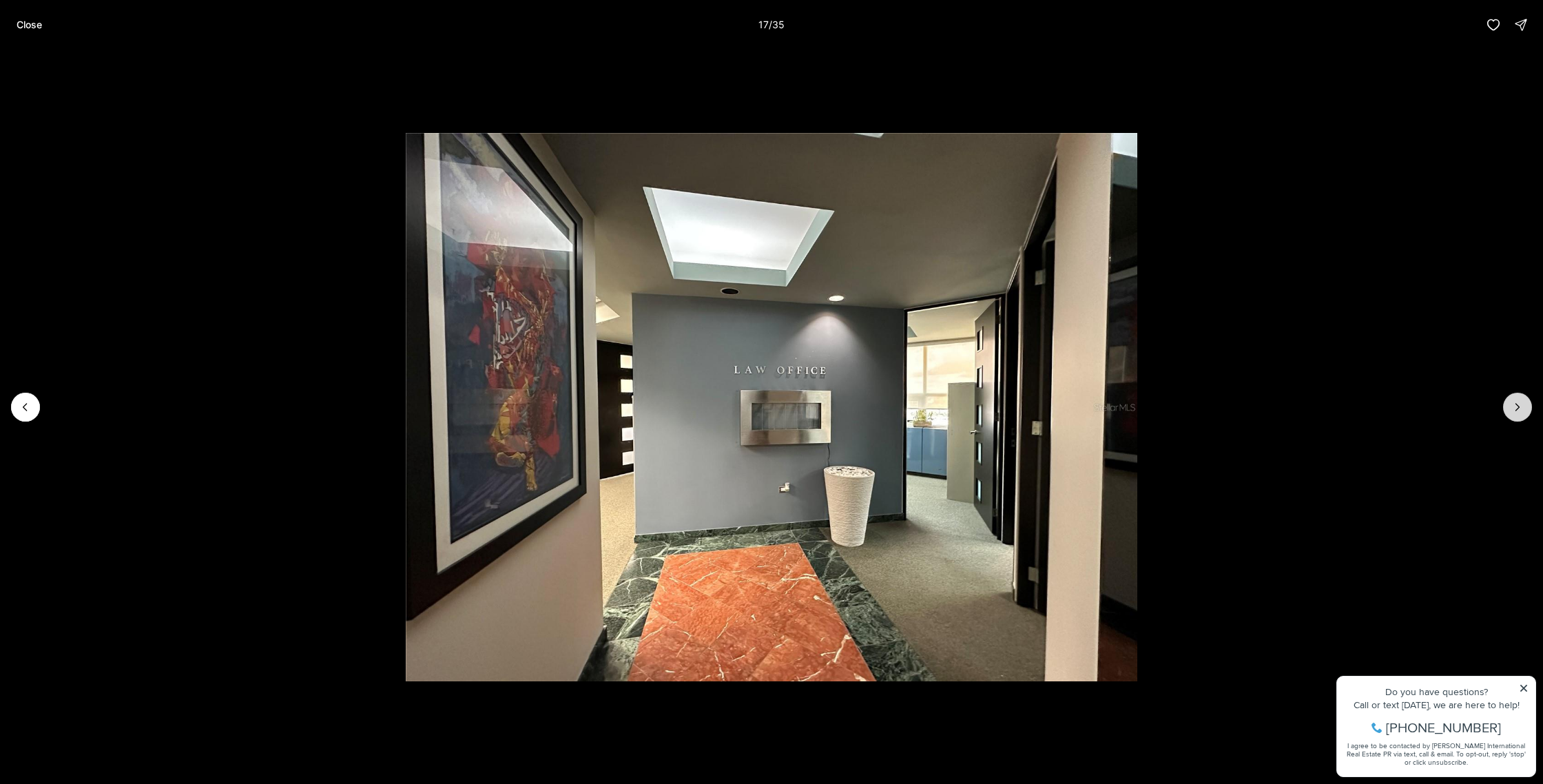
click at [1514, 407] on icon "Next slide" at bounding box center [1517, 406] width 14 height 14
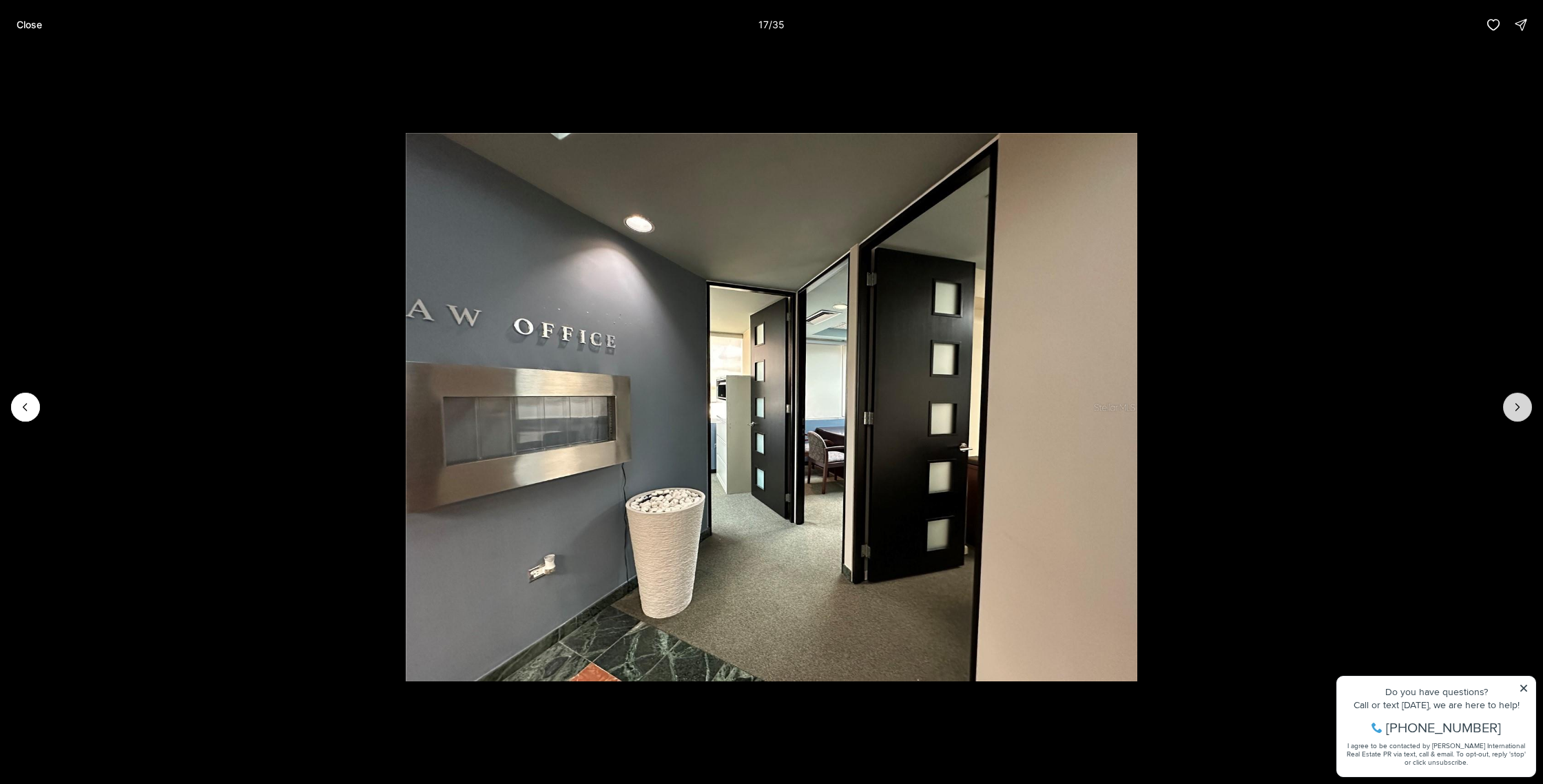
click at [1514, 407] on icon "Next slide" at bounding box center [1517, 406] width 14 height 14
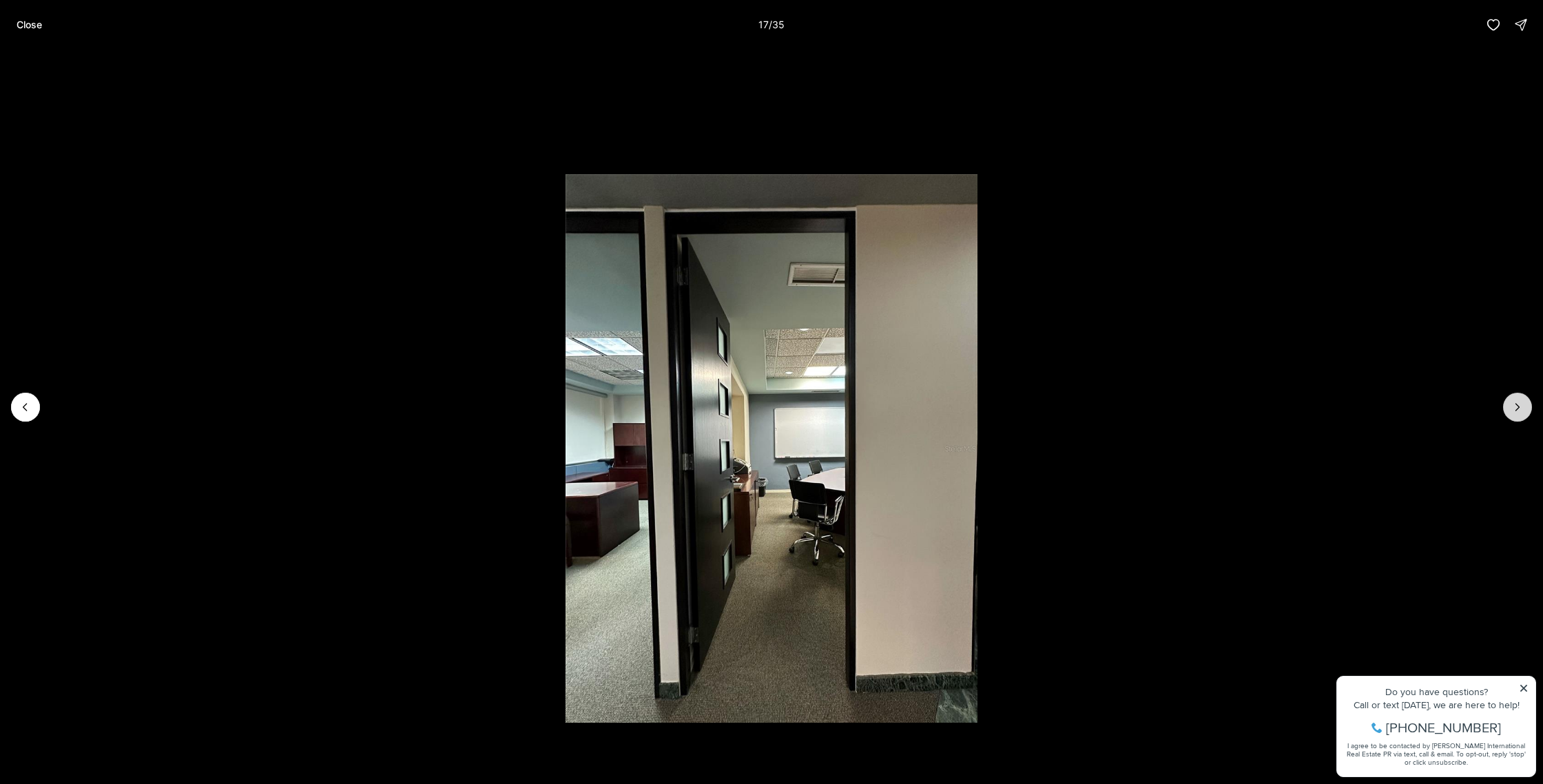
click at [1514, 407] on icon "Next slide" at bounding box center [1517, 406] width 14 height 14
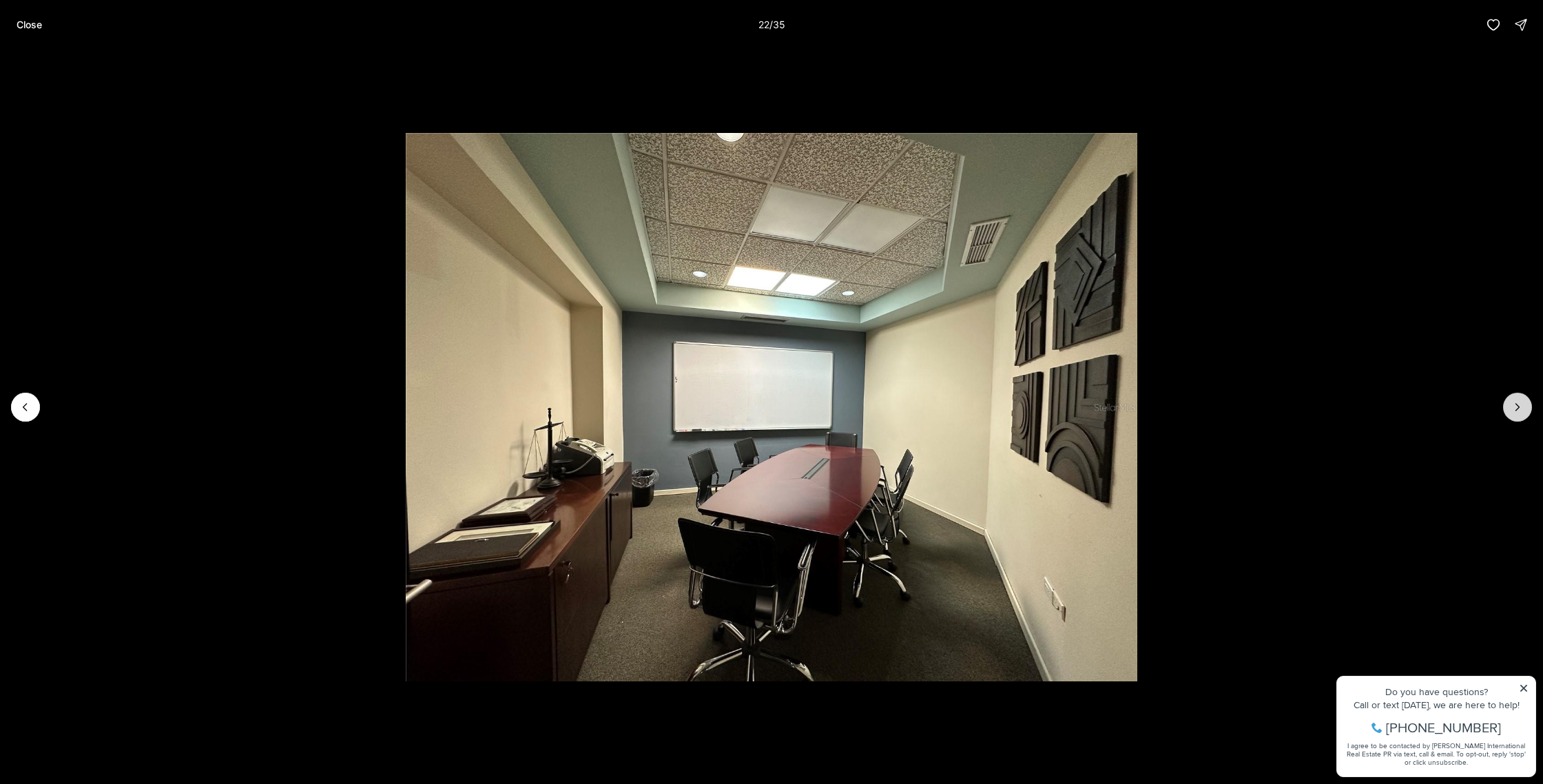
click at [1514, 407] on icon "Next slide" at bounding box center [1517, 406] width 14 height 14
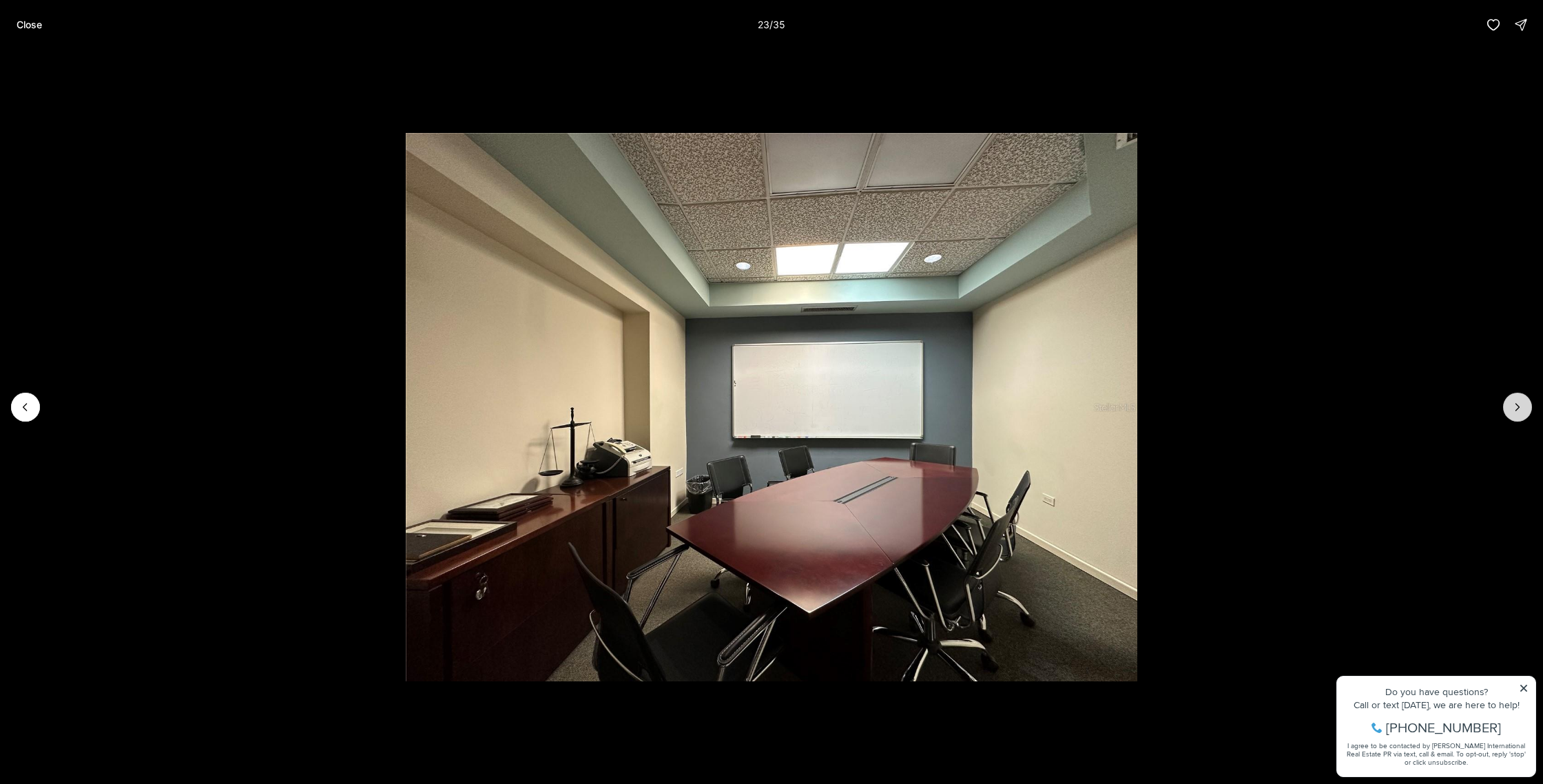
click at [1514, 407] on icon "Next slide" at bounding box center [1517, 406] width 14 height 14
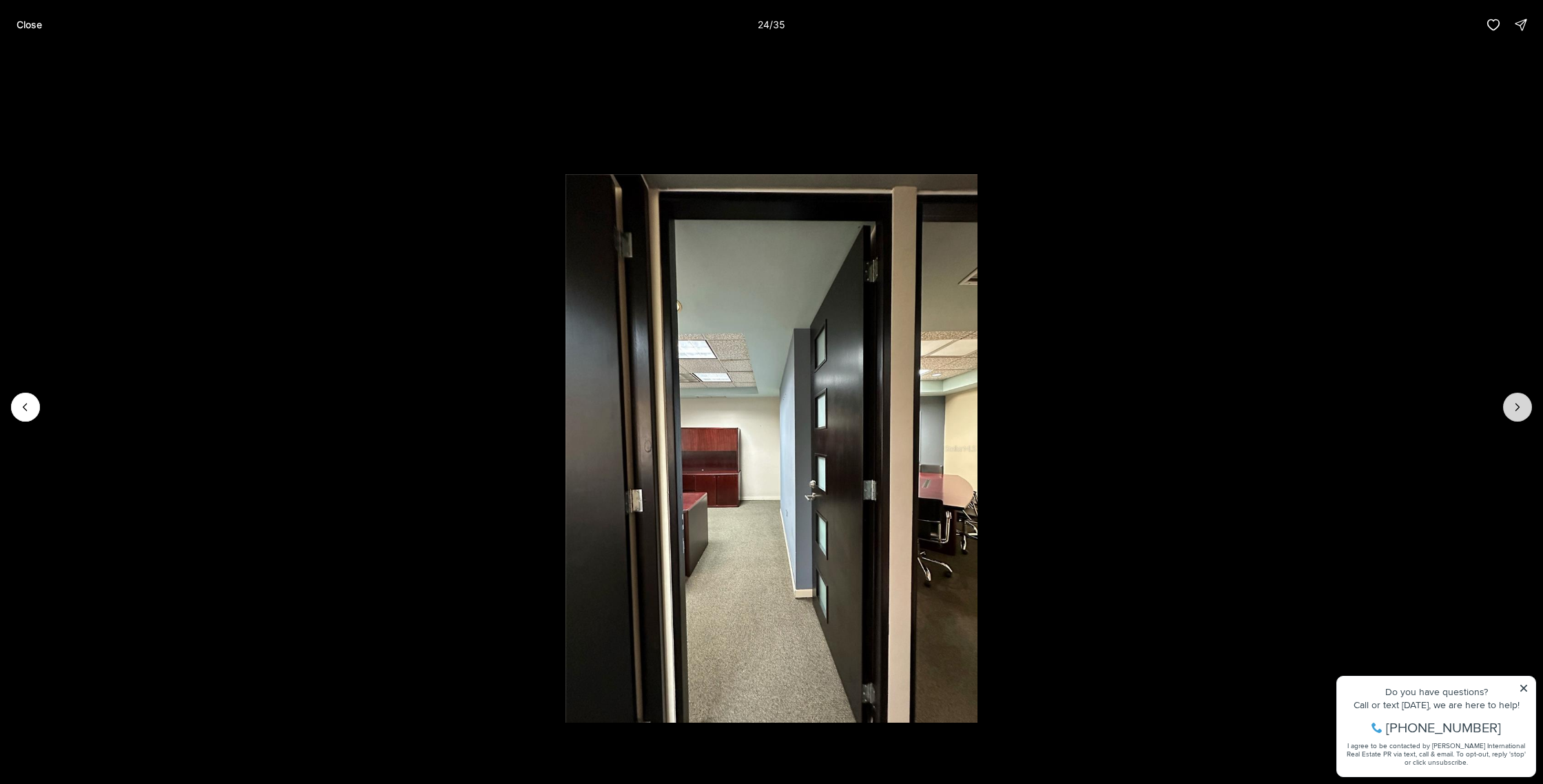
click at [1514, 407] on icon "Next slide" at bounding box center [1517, 406] width 14 height 14
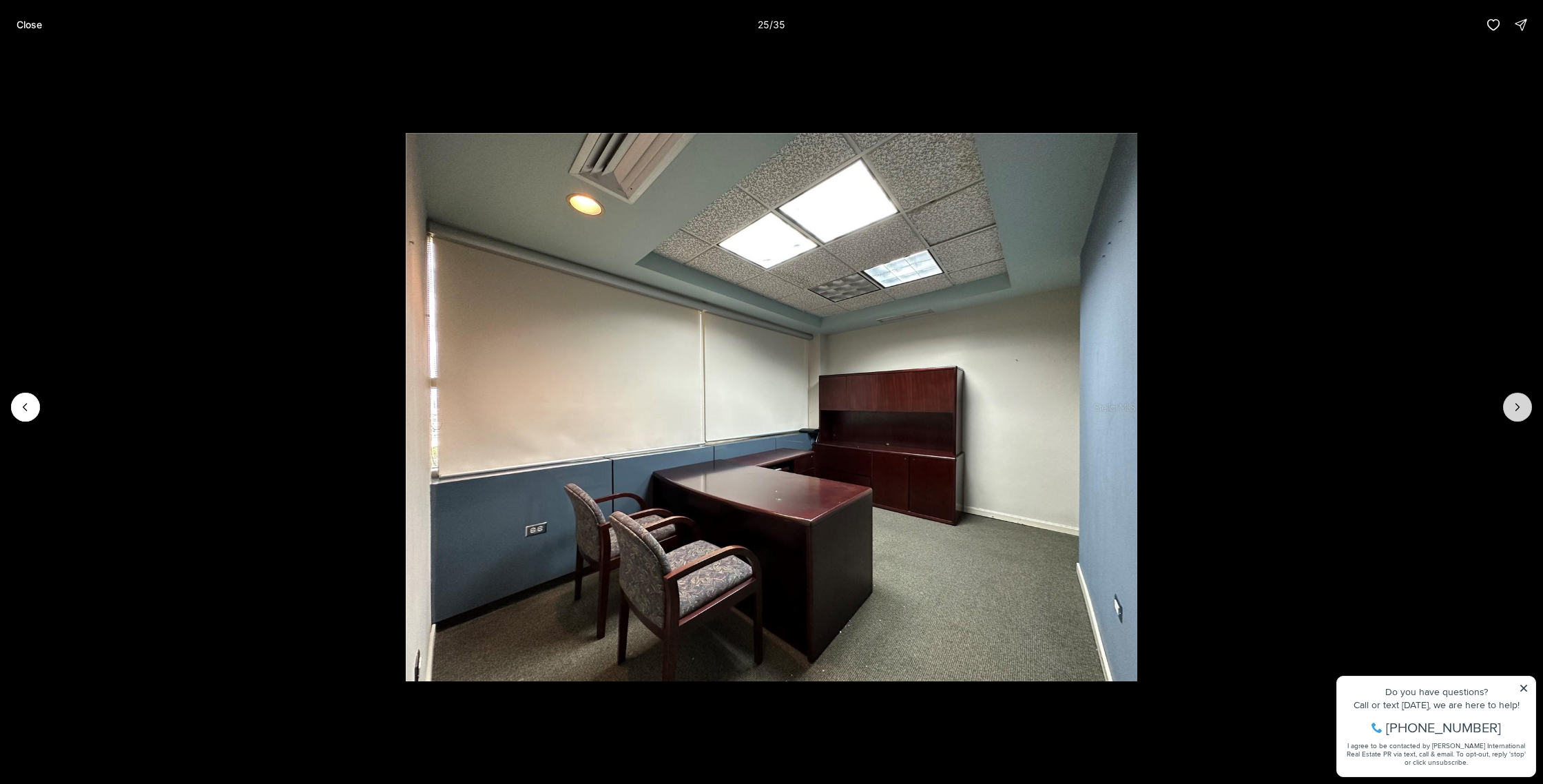
click at [1514, 407] on icon "Next slide" at bounding box center [1517, 406] width 14 height 14
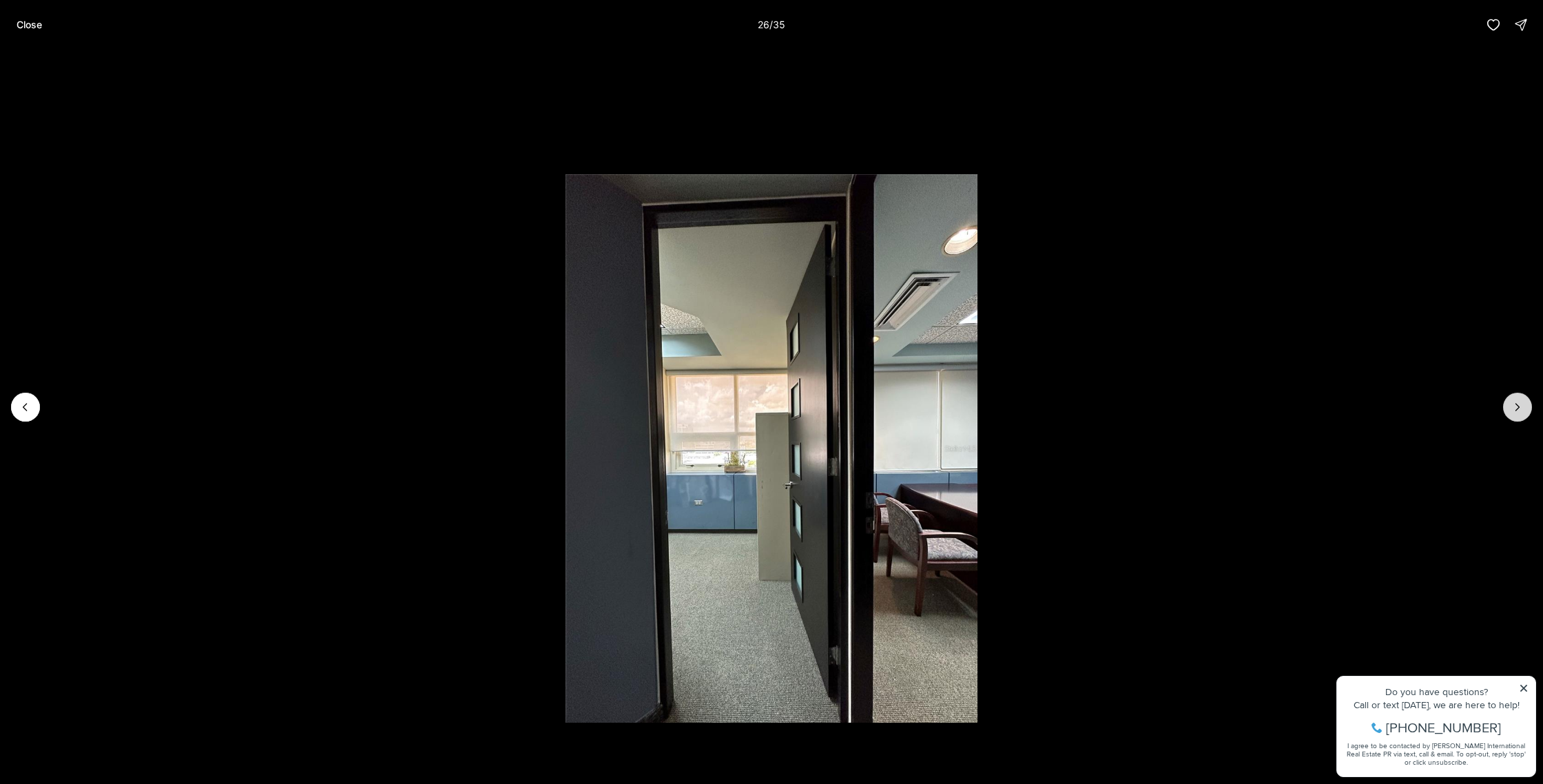
click at [1514, 407] on icon "Next slide" at bounding box center [1517, 406] width 14 height 14
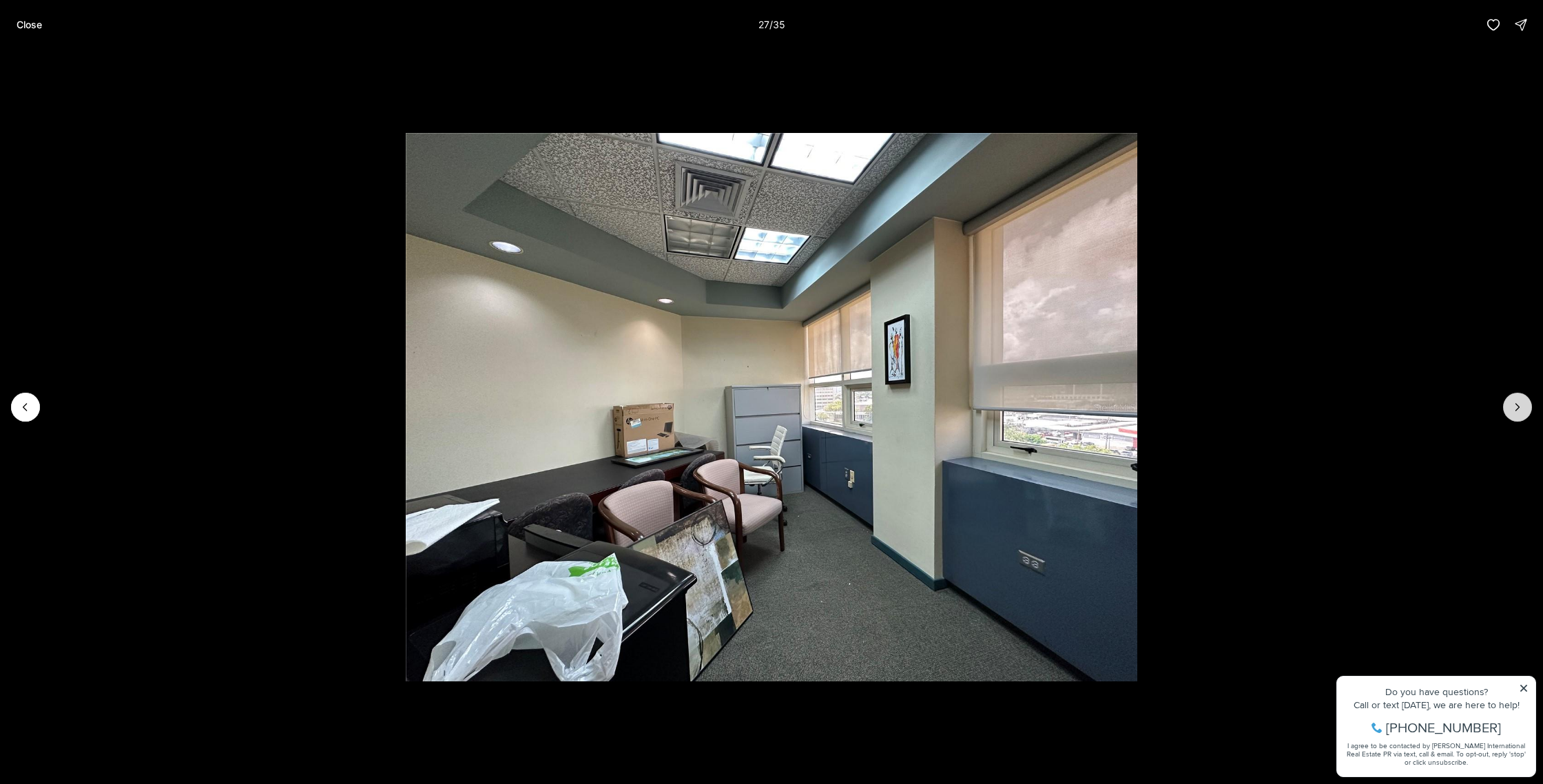
click at [1514, 407] on icon "Next slide" at bounding box center [1517, 406] width 14 height 14
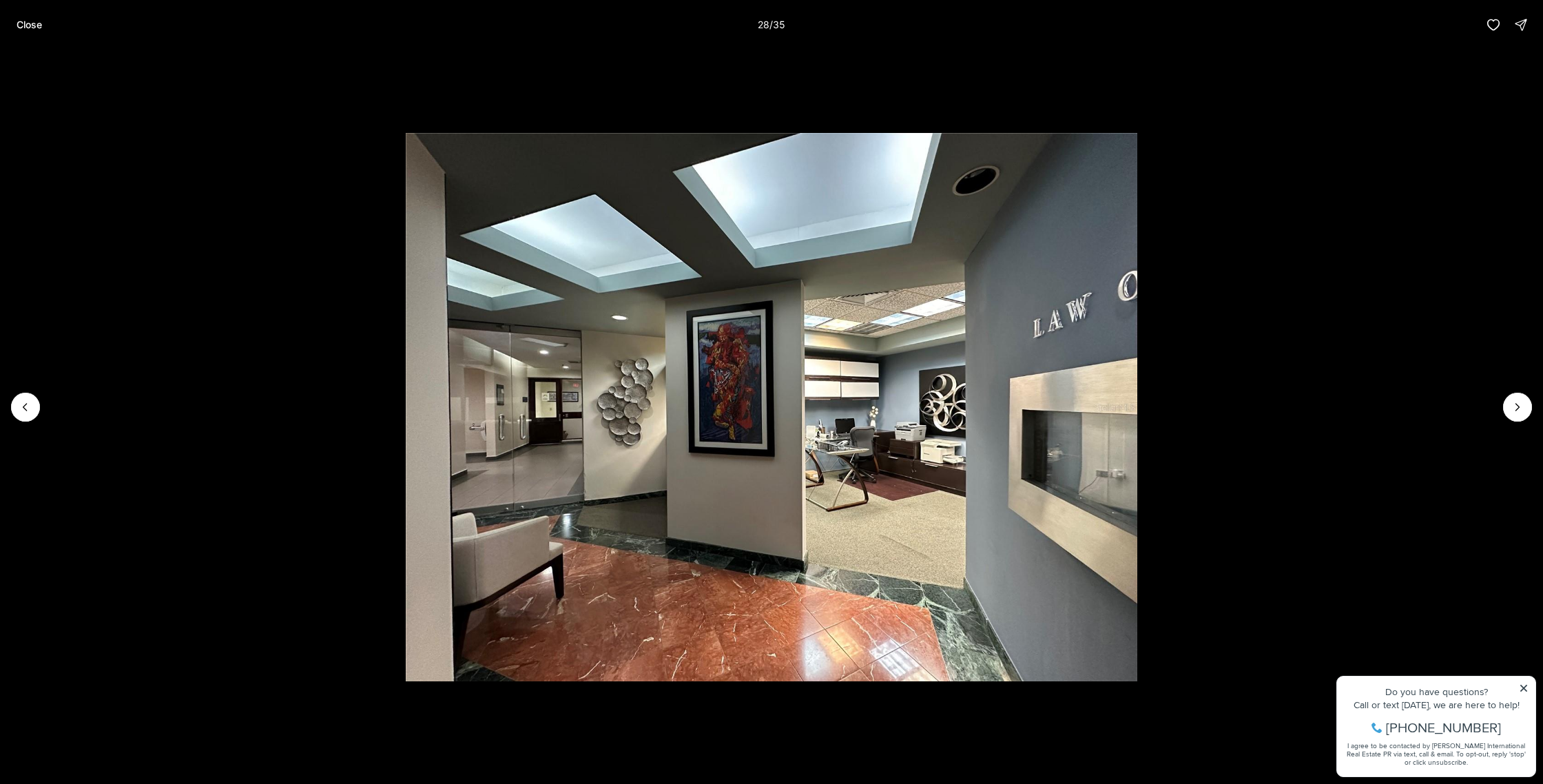
click at [1086, 30] on div "Close 28 / 35" at bounding box center [772, 25] width 1543 height 50
click at [24, 26] on p "Close" at bounding box center [29, 25] width 26 height 11
